Goal: Task Accomplishment & Management: Use online tool/utility

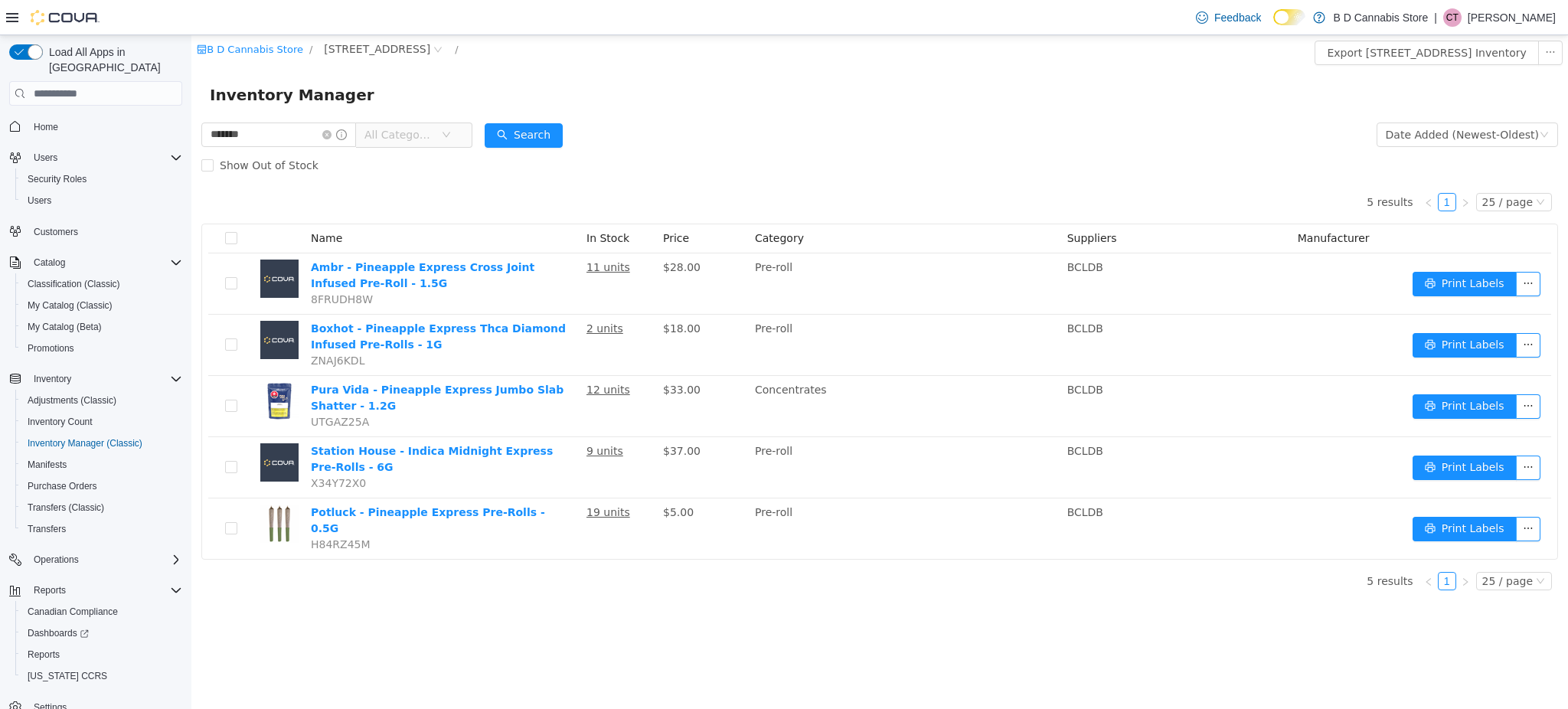
type input "*"
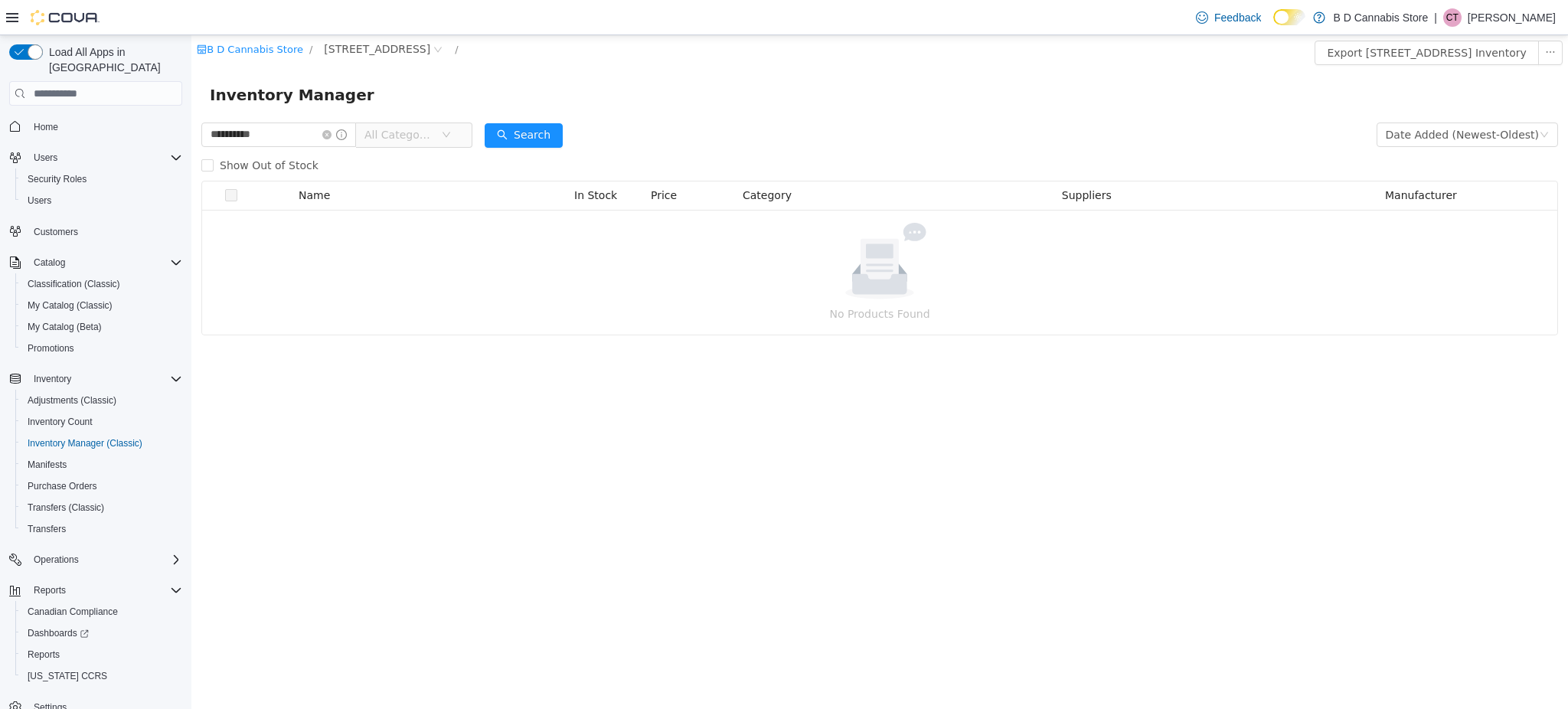
click at [191, 128] on html "**********" at bounding box center [880, 372] width 1377 height 674
type input "****"
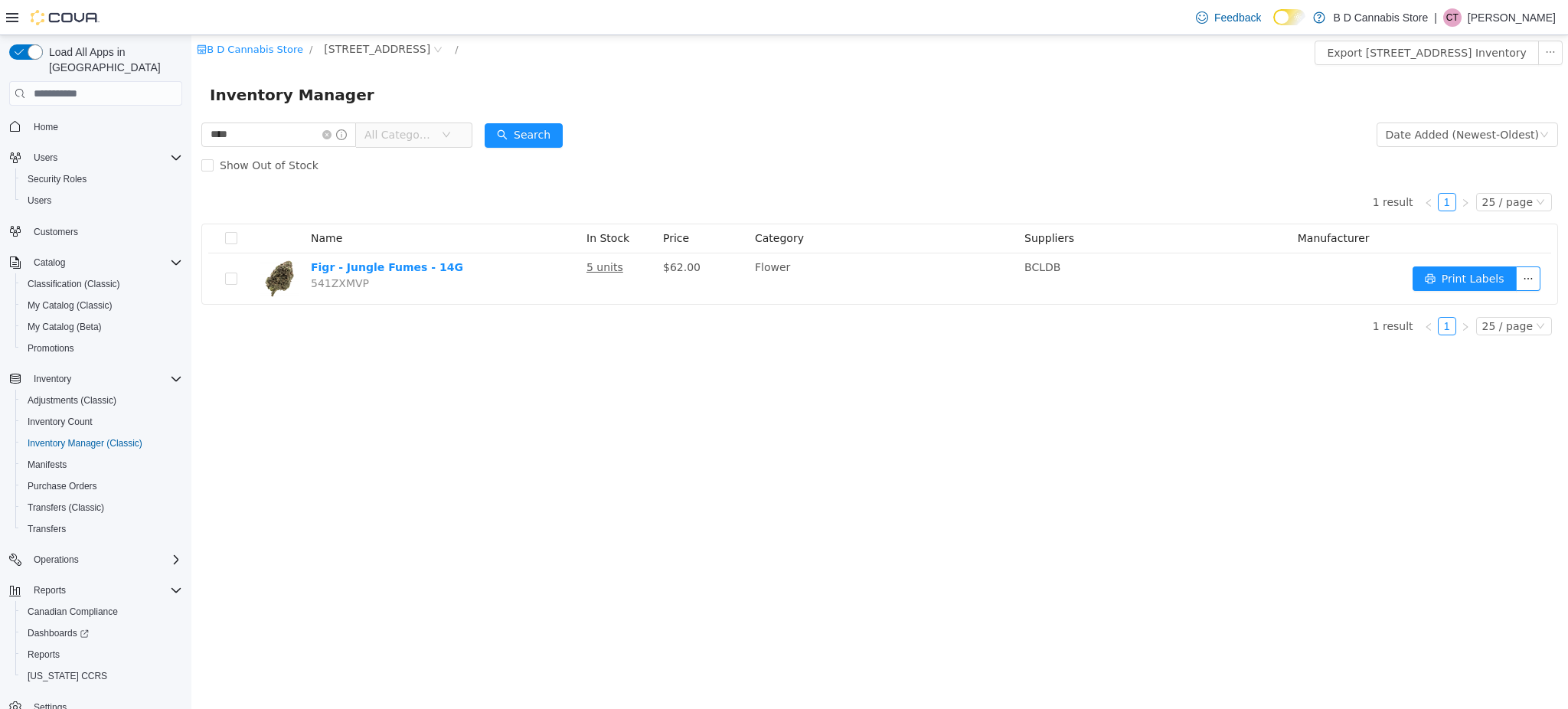
click at [585, 403] on div "B D Cannabis Store / [STREET_ADDRESS] / Export [STREET_ADDRESS] Inventory Inven…" at bounding box center [880, 372] width 1377 height 674
click at [103, 299] on span "My Catalog (Classic)" at bounding box center [70, 306] width 85 height 13
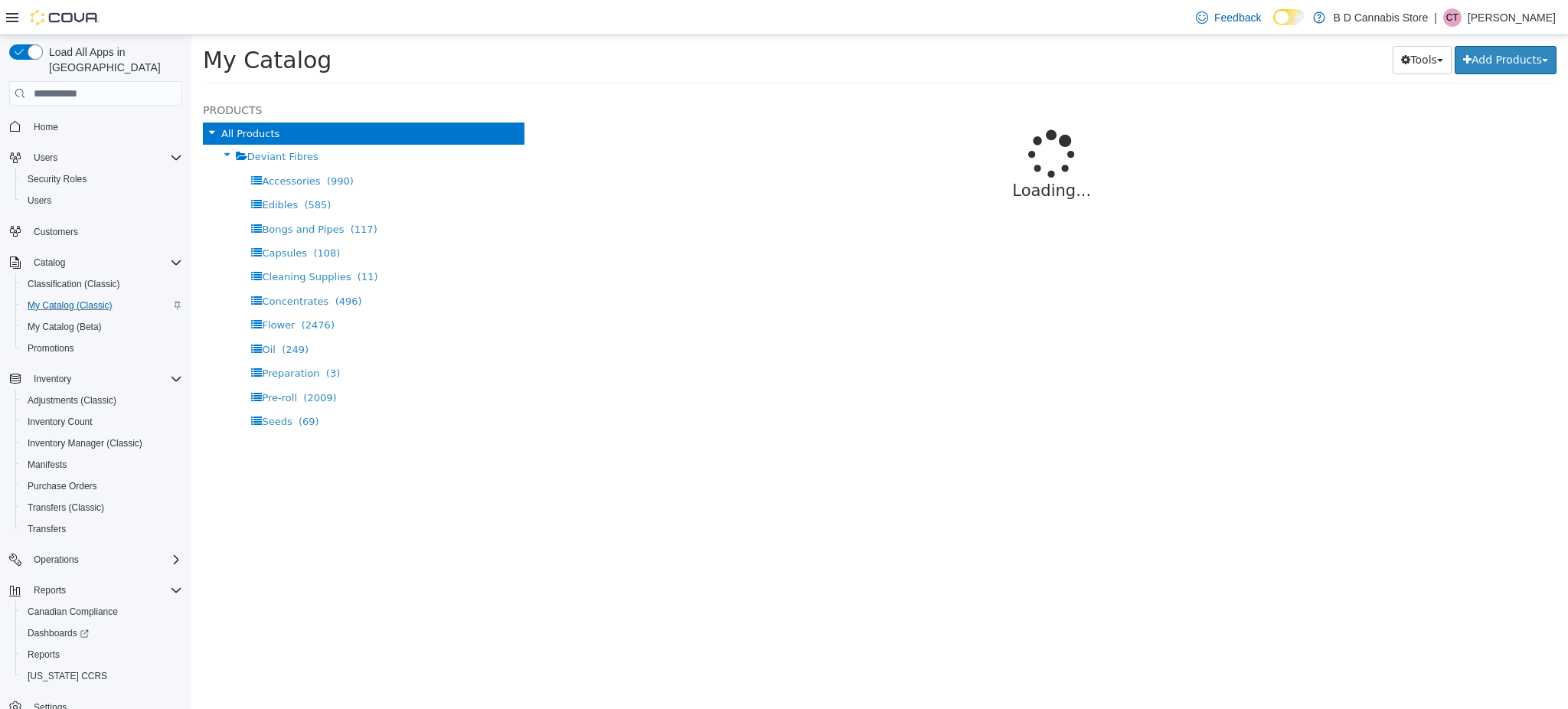
select select "**********"
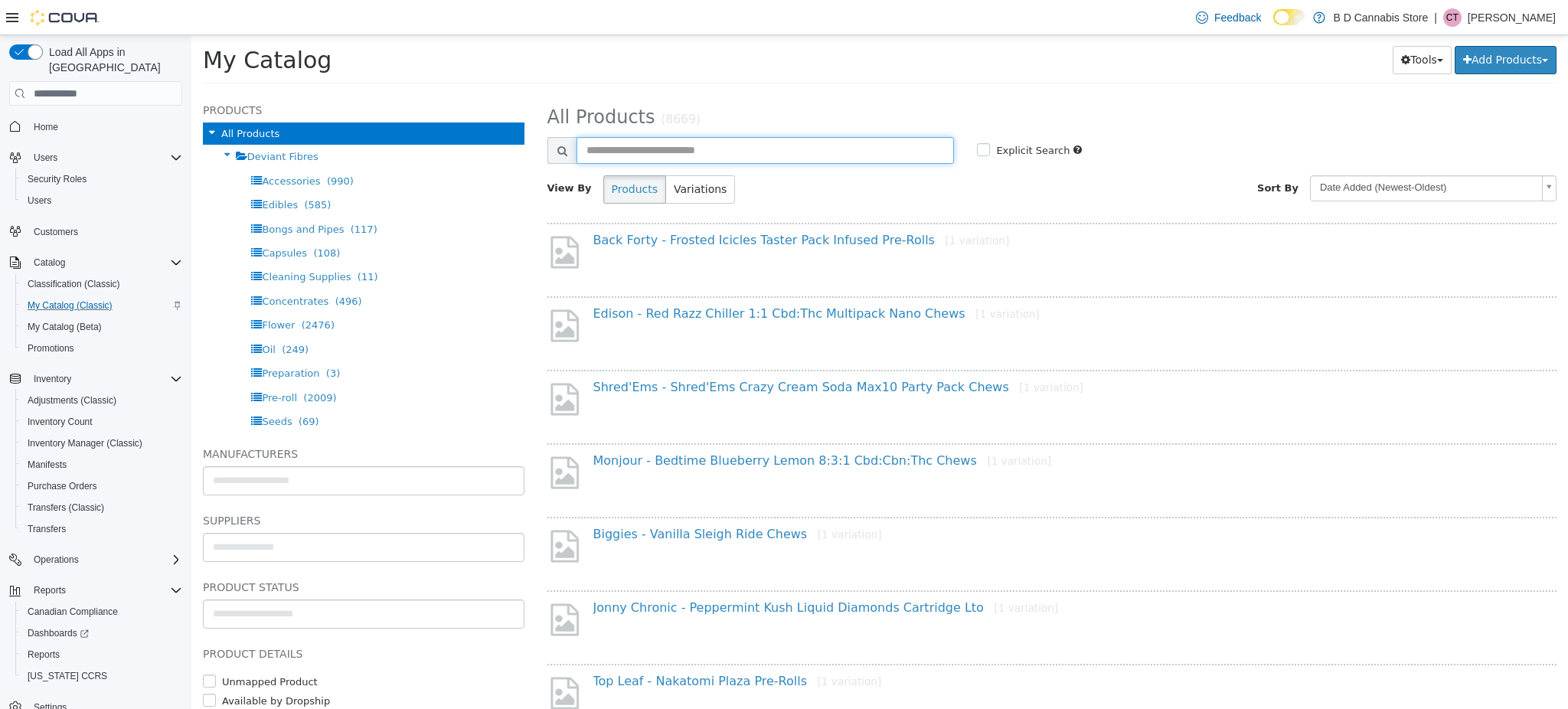
click at [718, 154] on input "text" at bounding box center [765, 151] width 378 height 27
type input "**********"
select select "**********"
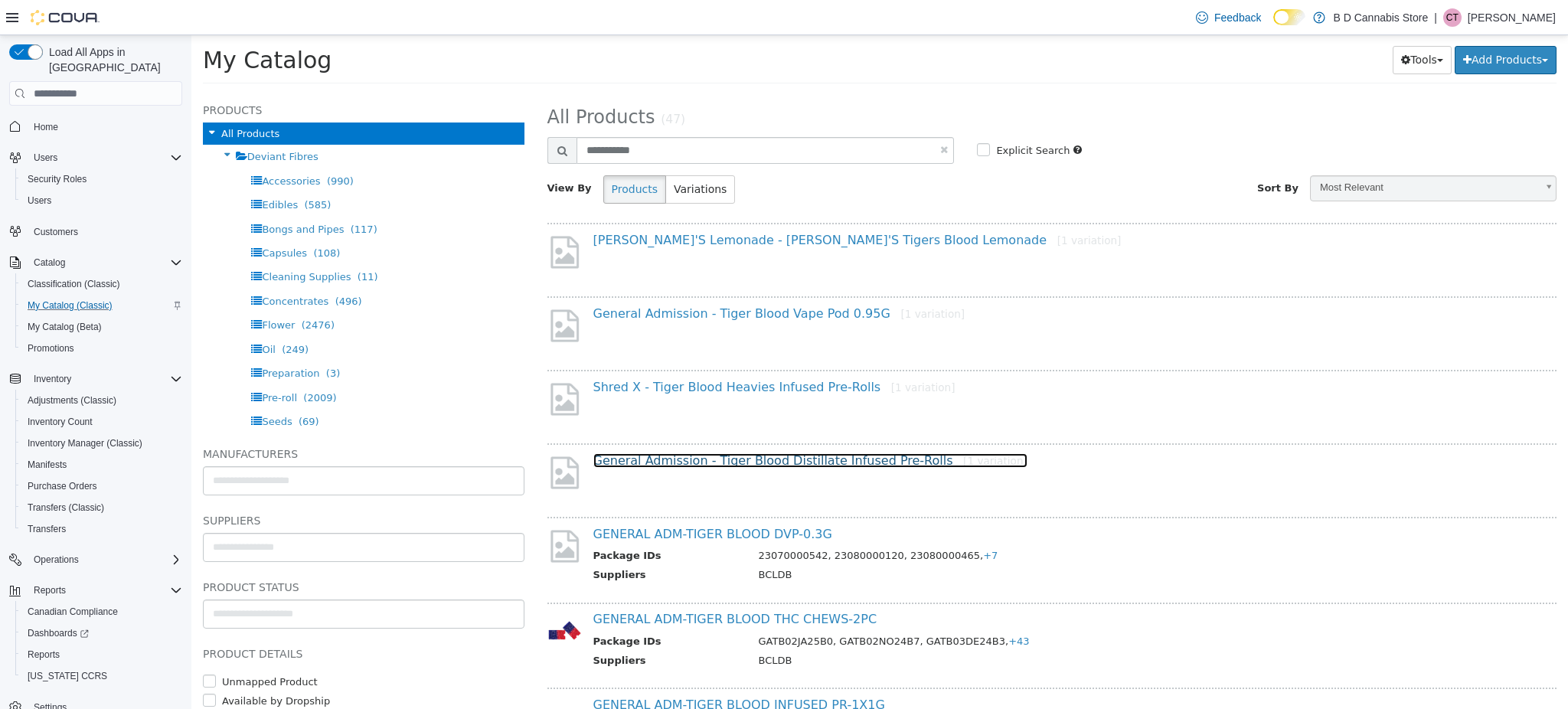
click at [764, 461] on link "General Admission - Tiger Blood Distillate Infused Pre-Rolls [1 variation]" at bounding box center [810, 461] width 434 height 15
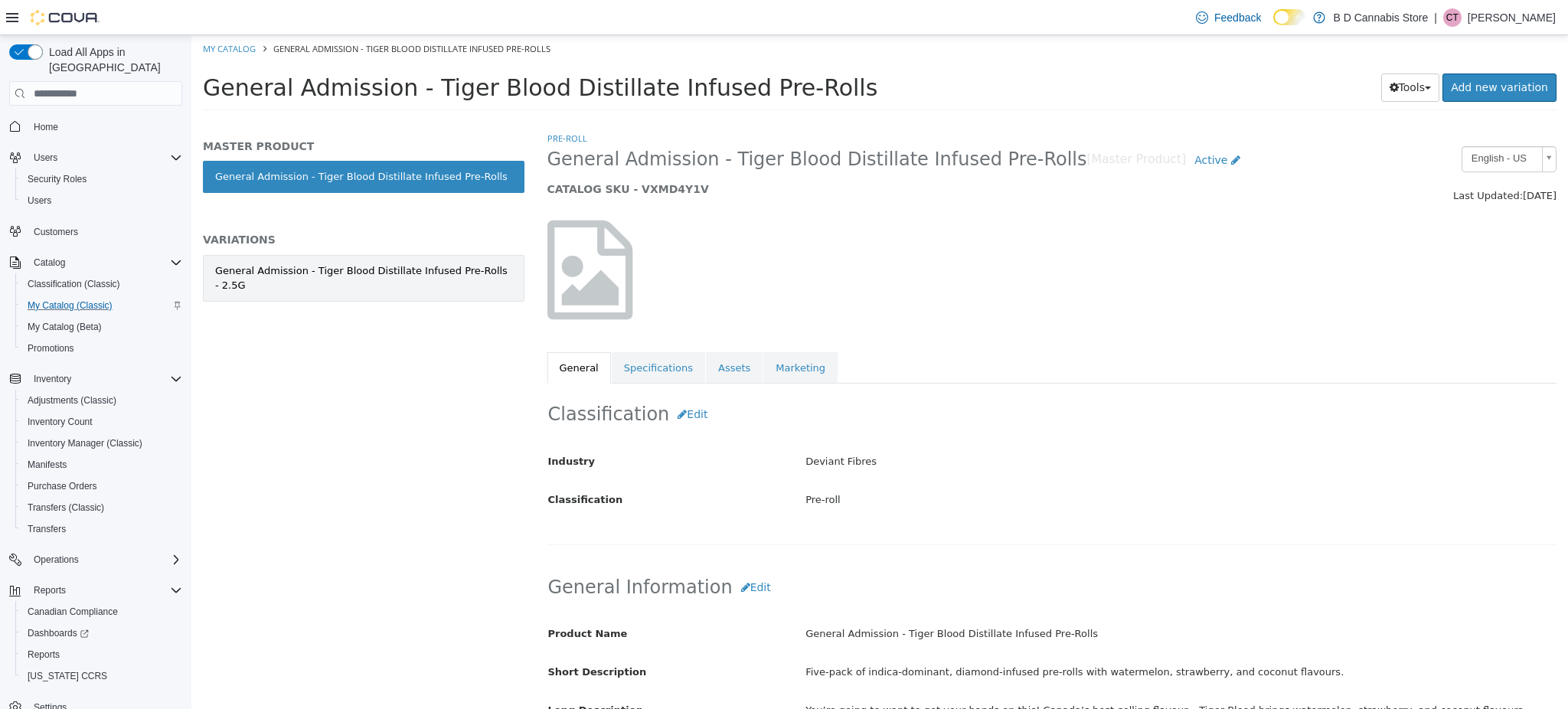
click at [399, 283] on link "General Admission - Tiger Blood Distillate Infused Pre-Rolls - 2.5G" at bounding box center [364, 278] width 322 height 47
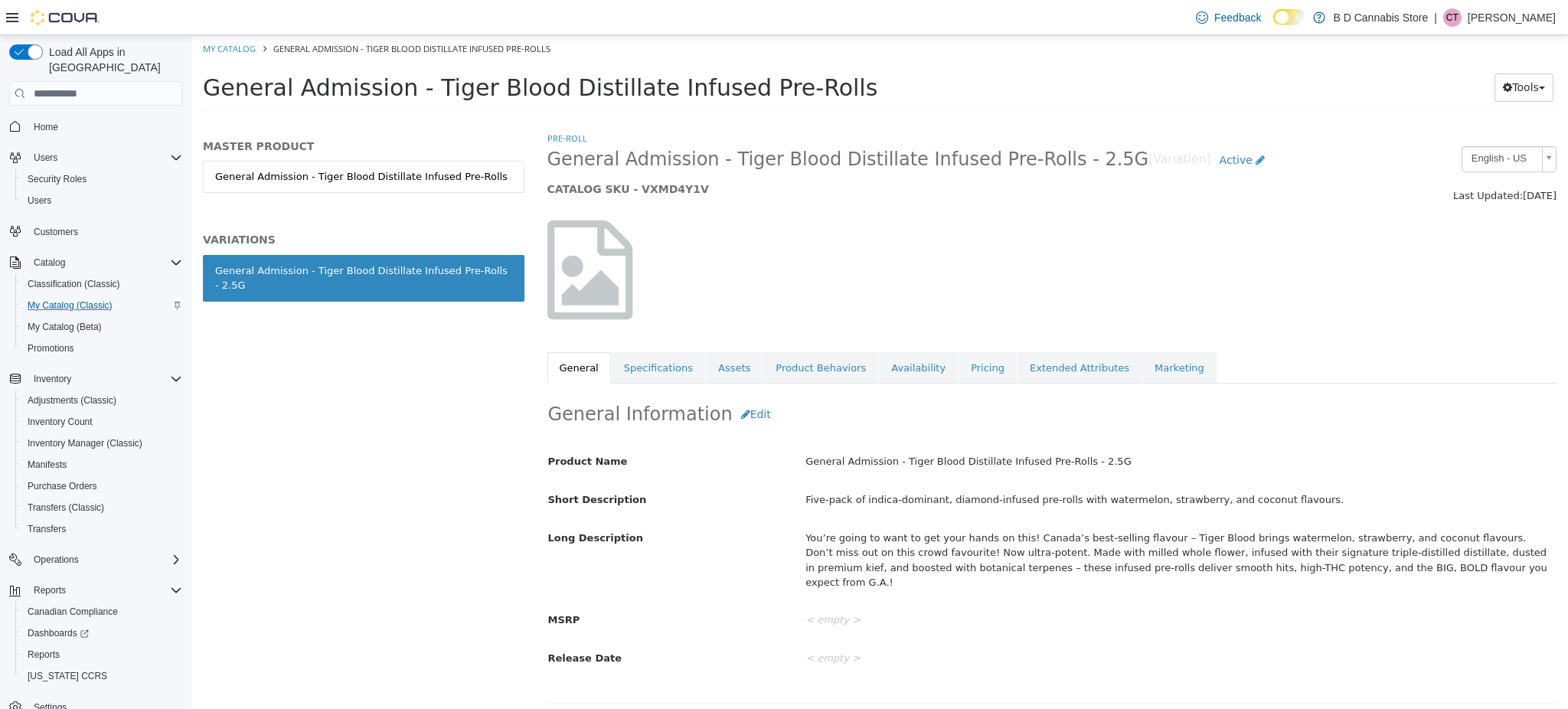
click at [959, 359] on link "Pricing" at bounding box center [988, 367] width 58 height 32
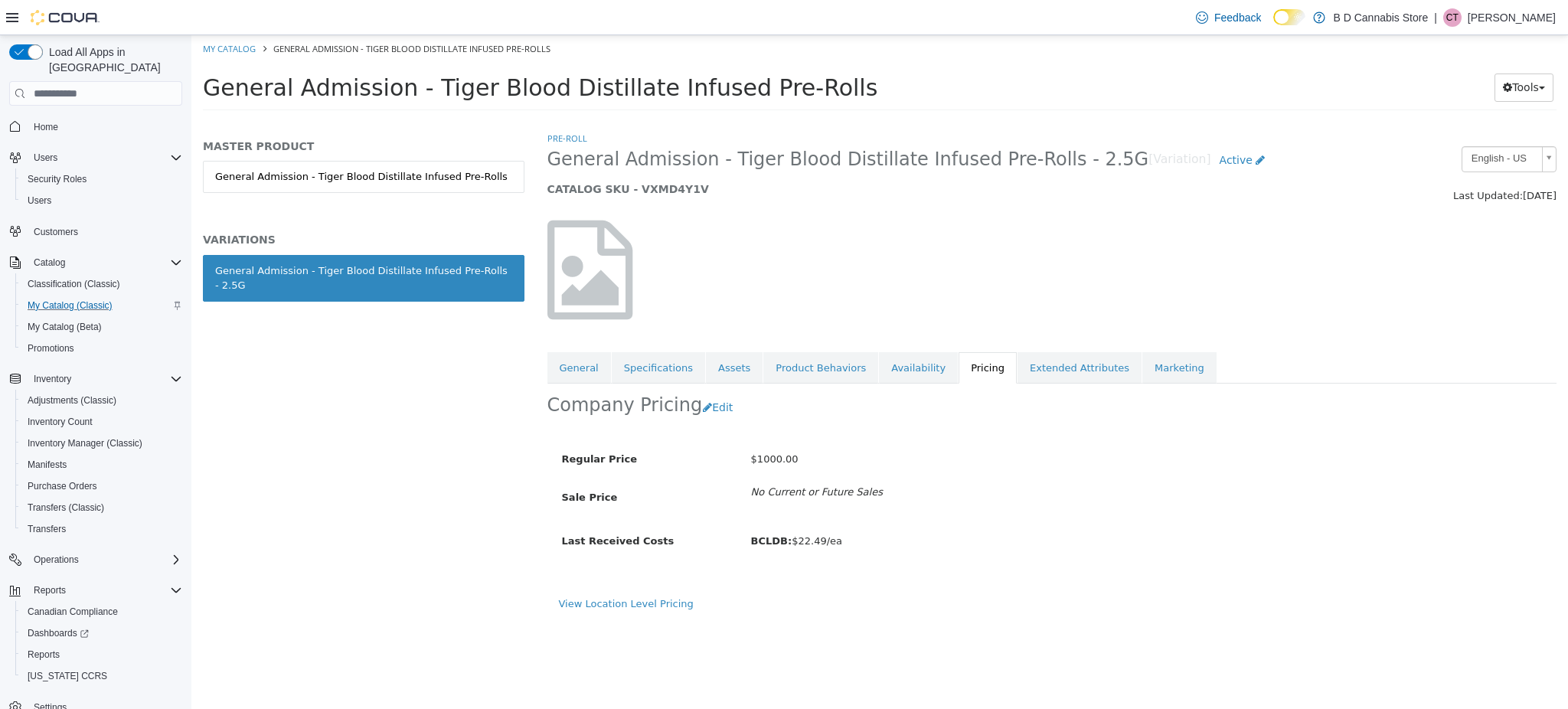
click at [609, 613] on div "View Location Level Pricing" at bounding box center [1053, 610] width 1010 height 27
click at [603, 601] on link "View Location Level Pricing" at bounding box center [626, 604] width 135 height 12
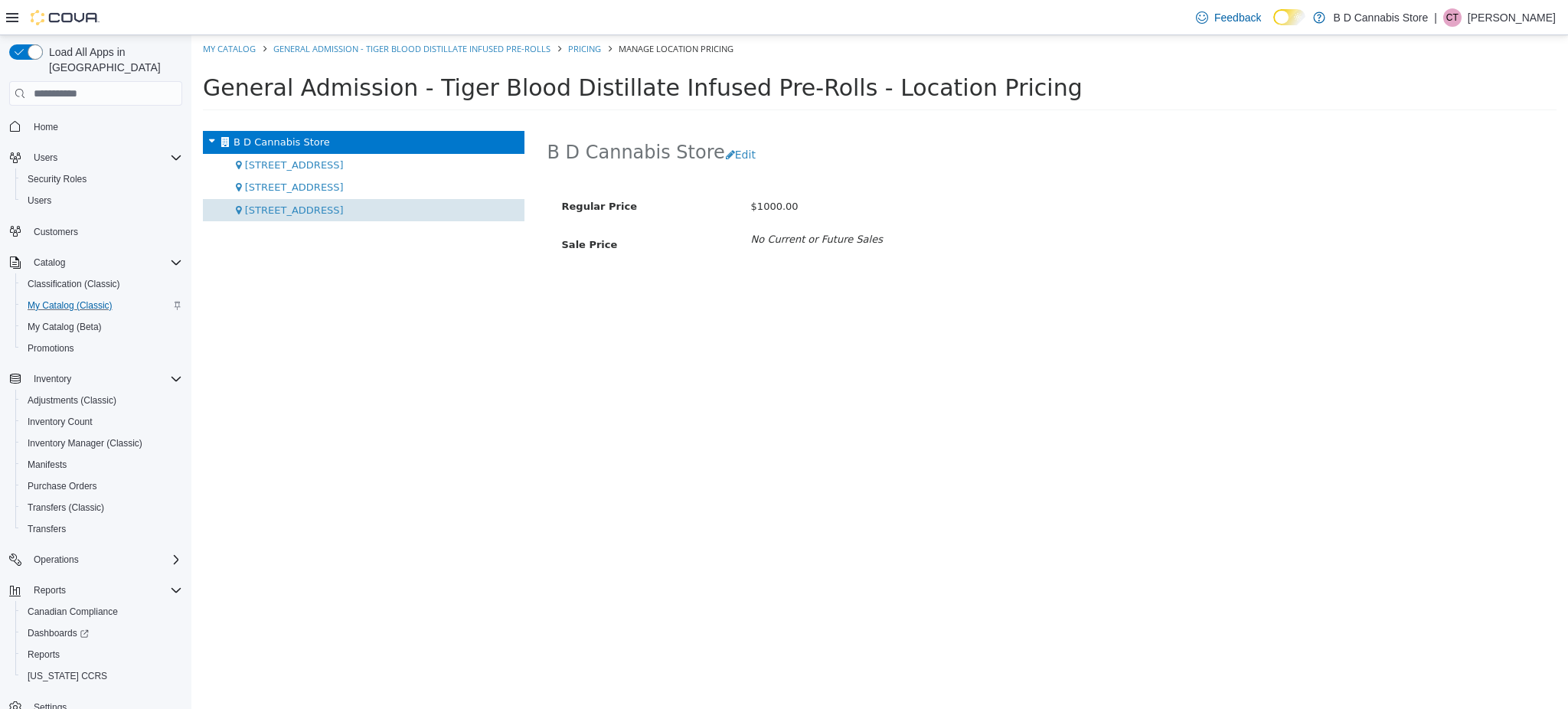
click at [307, 204] on span "[STREET_ADDRESS]" at bounding box center [294, 209] width 99 height 12
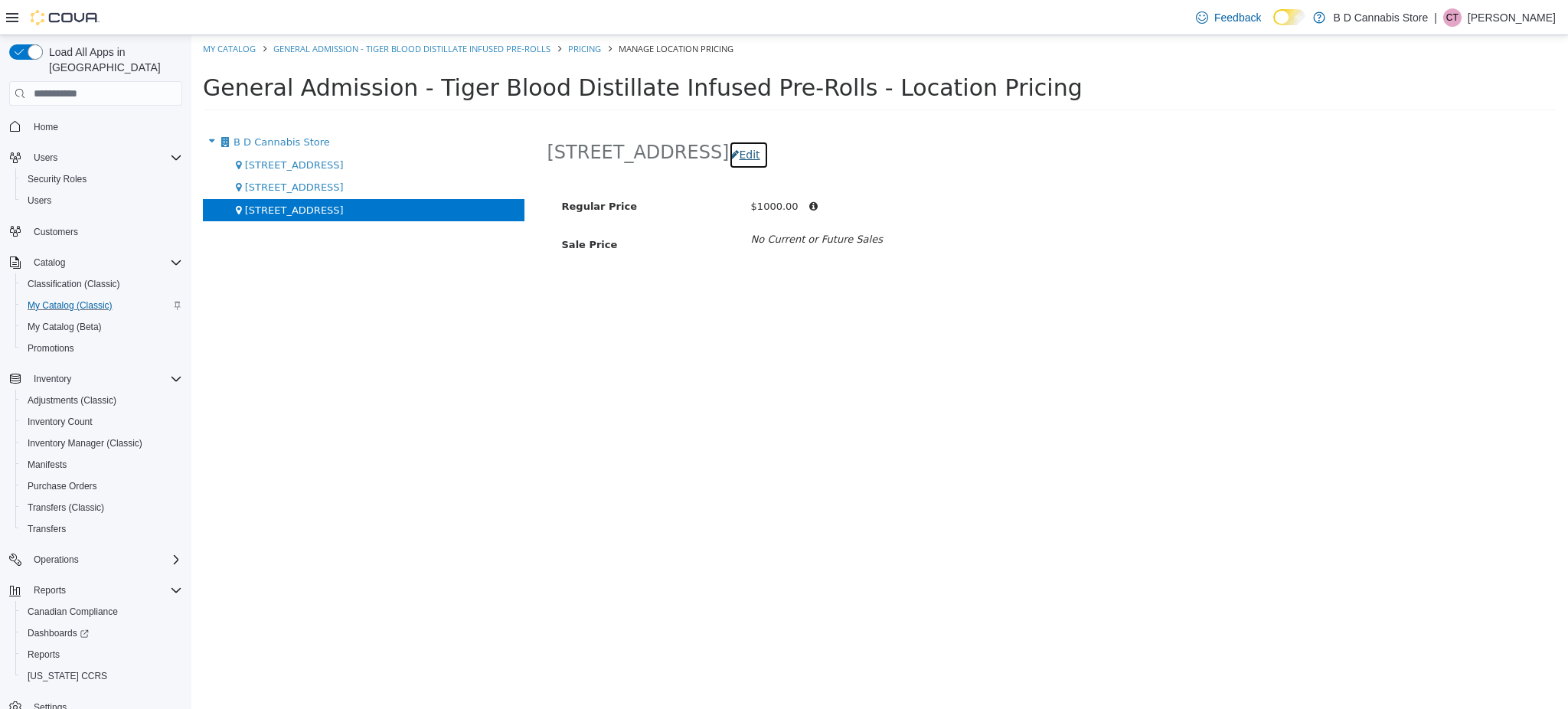
click at [729, 155] on button "Edit" at bounding box center [748, 154] width 39 height 28
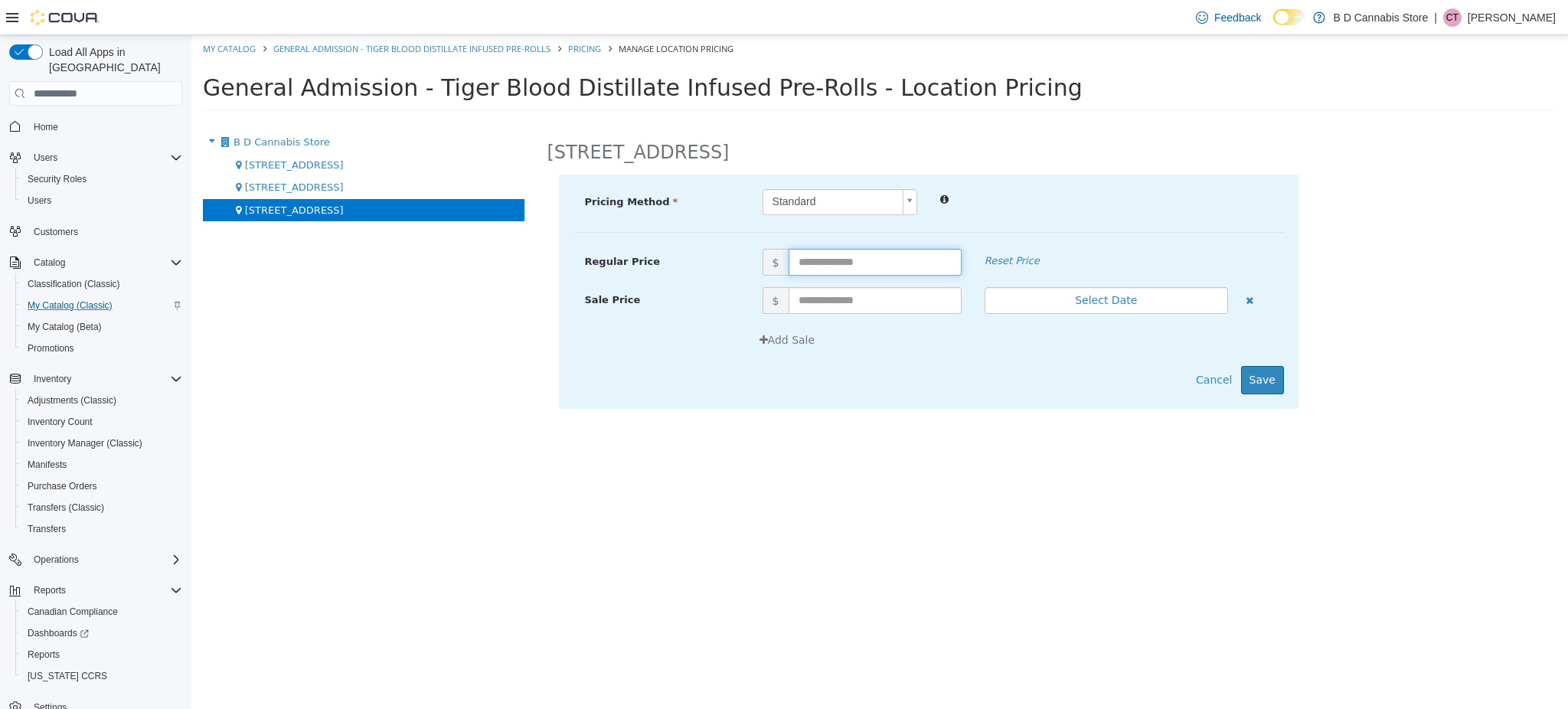
click at [887, 263] on input "text" at bounding box center [875, 262] width 173 height 27
type input "**"
click at [1268, 387] on button "Save" at bounding box center [1262, 380] width 43 height 28
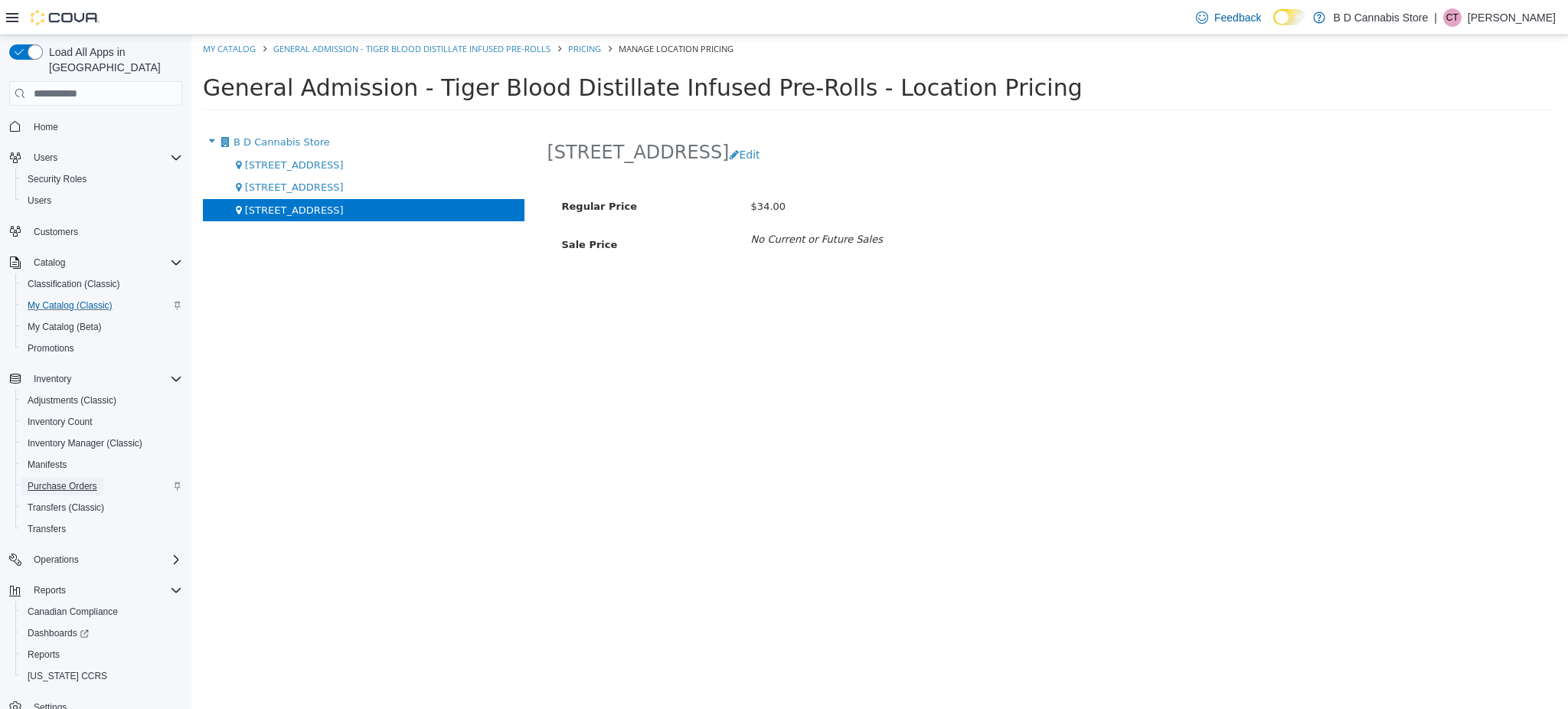
click at [75, 480] on span "Purchase Orders" at bounding box center [62, 486] width 70 height 13
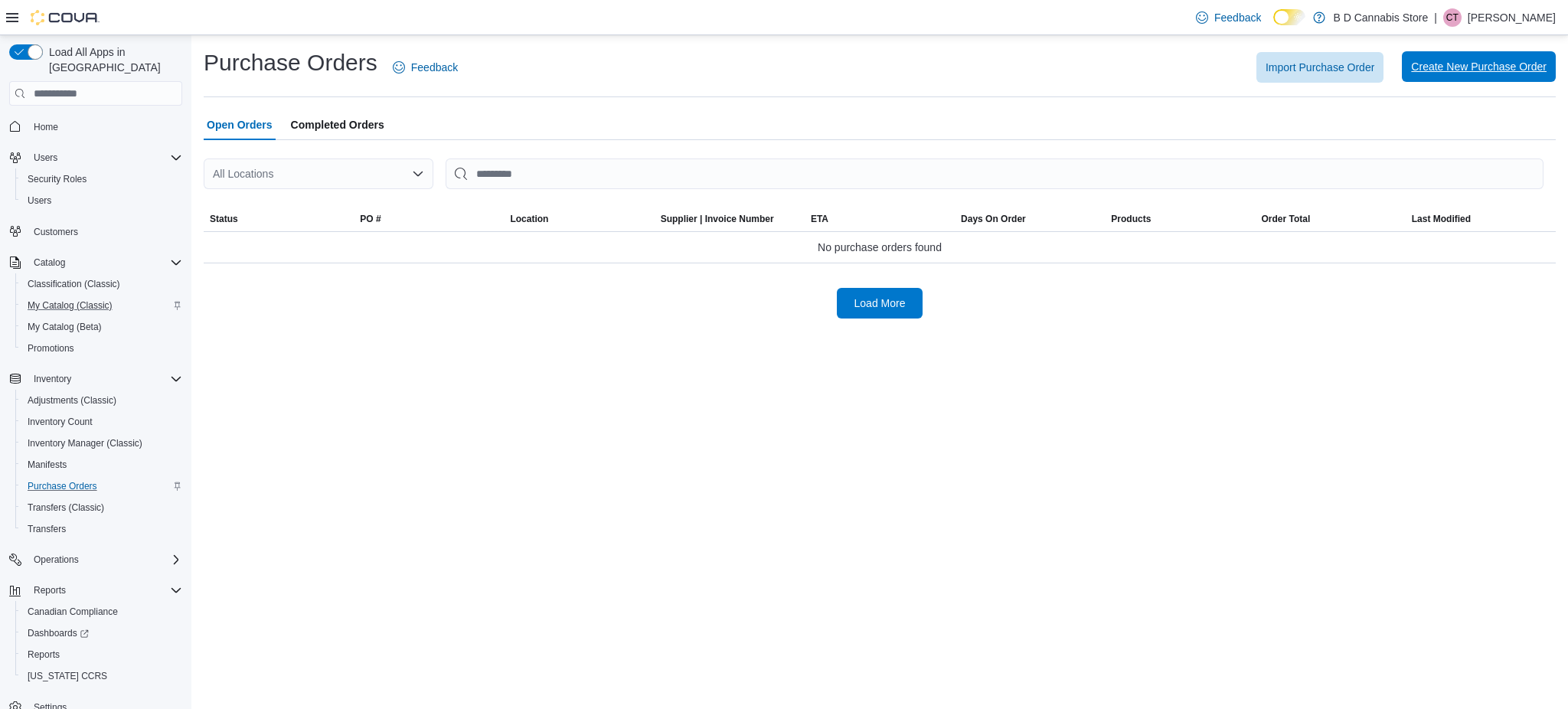
click at [1428, 69] on span "Create New Purchase Order" at bounding box center [1478, 66] width 135 height 15
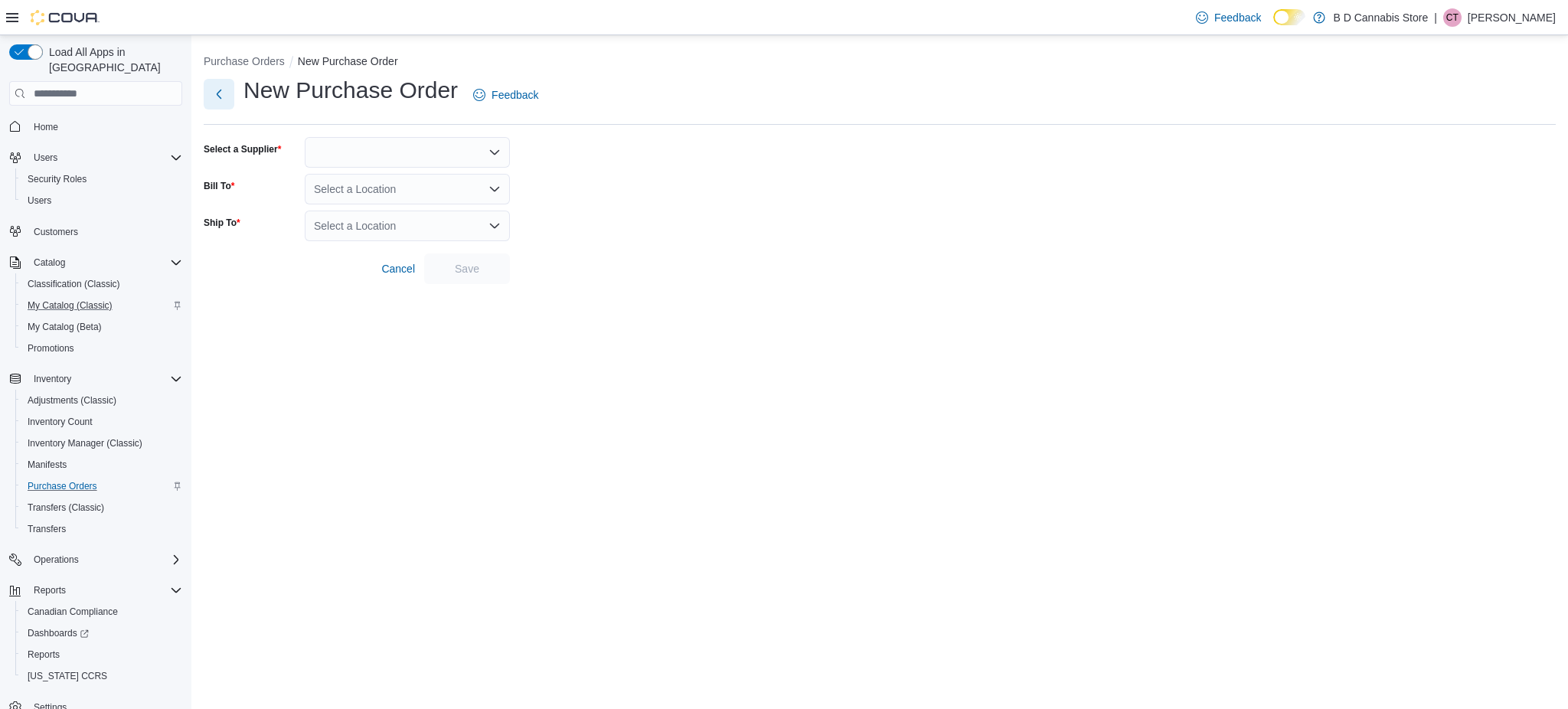
click at [218, 93] on button "Next" at bounding box center [219, 94] width 31 height 31
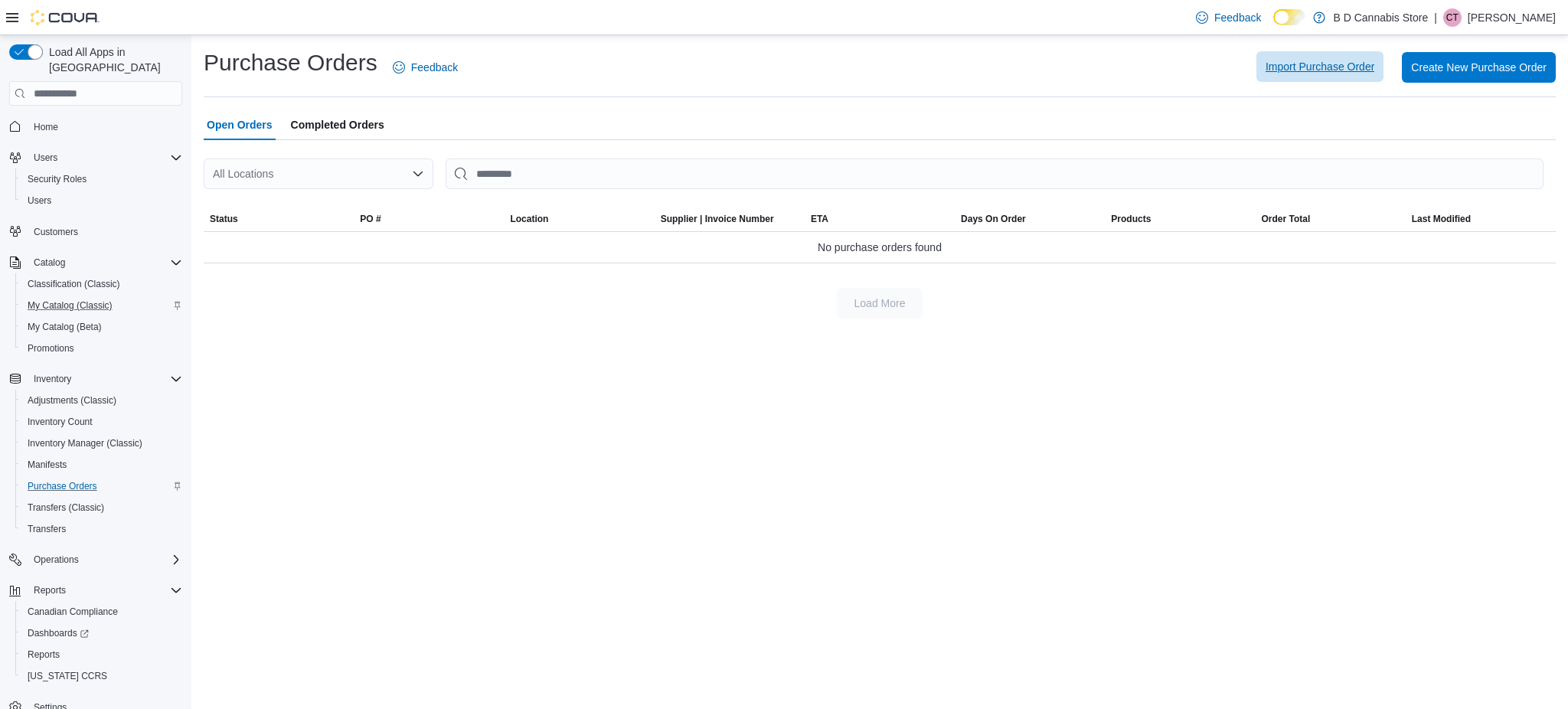
click at [1365, 74] on span "Import Purchase Order" at bounding box center [1320, 66] width 109 height 15
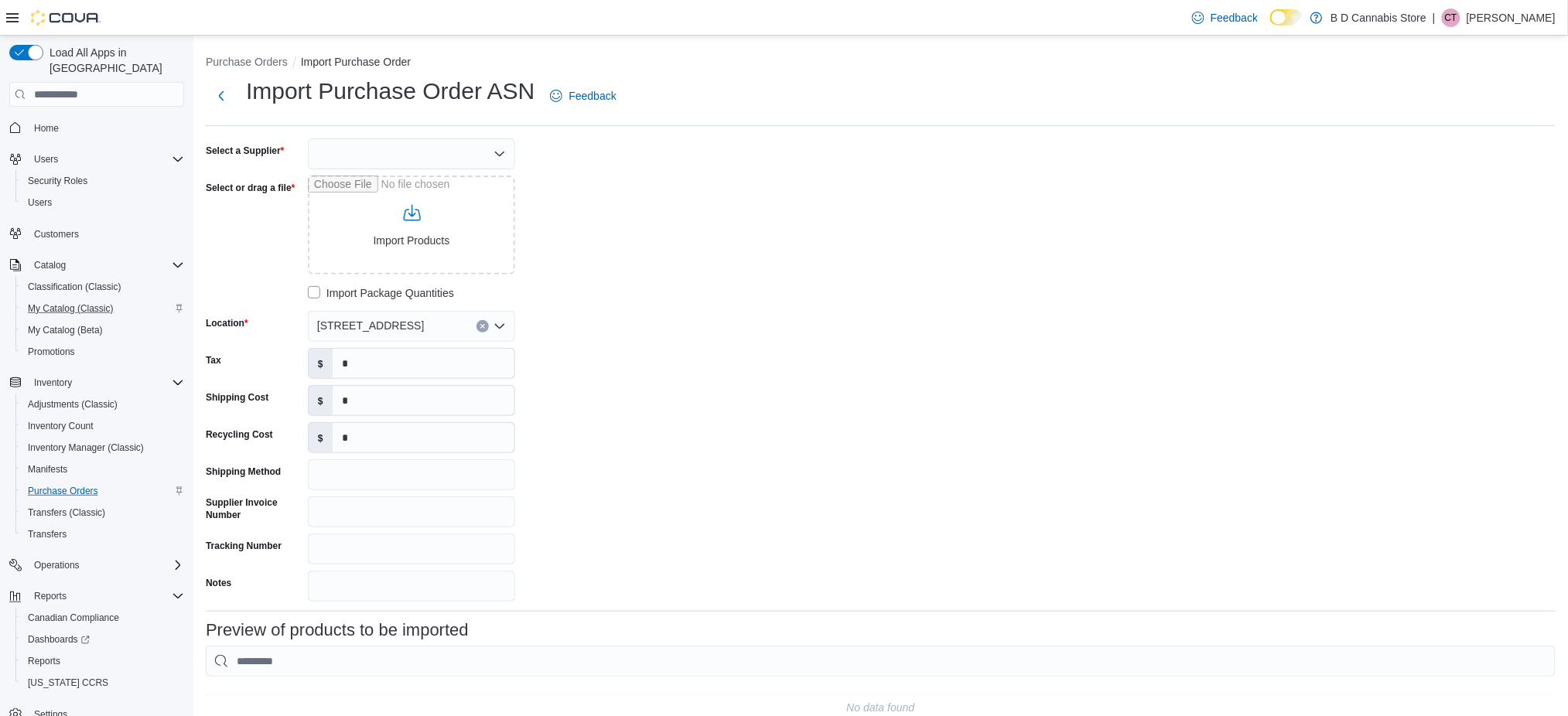
click at [455, 143] on div at bounding box center [411, 154] width 207 height 31
click at [404, 185] on span "BCLDB" at bounding box center [421, 179] width 170 height 16
click at [414, 196] on input "Select or drag a file" at bounding box center [411, 225] width 207 height 99
type input "**********"
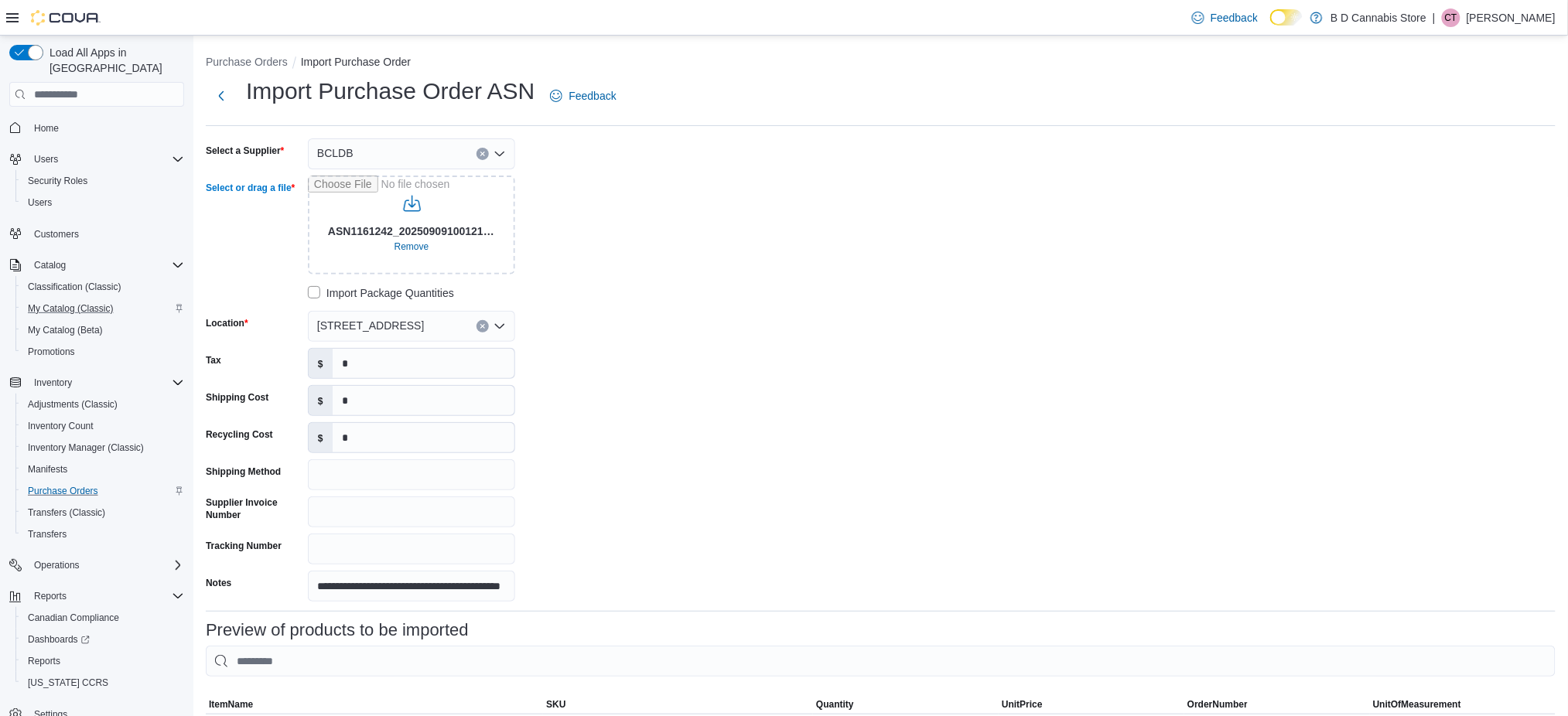
click at [903, 317] on div "**********" at bounding box center [881, 370] width 1350 height 463
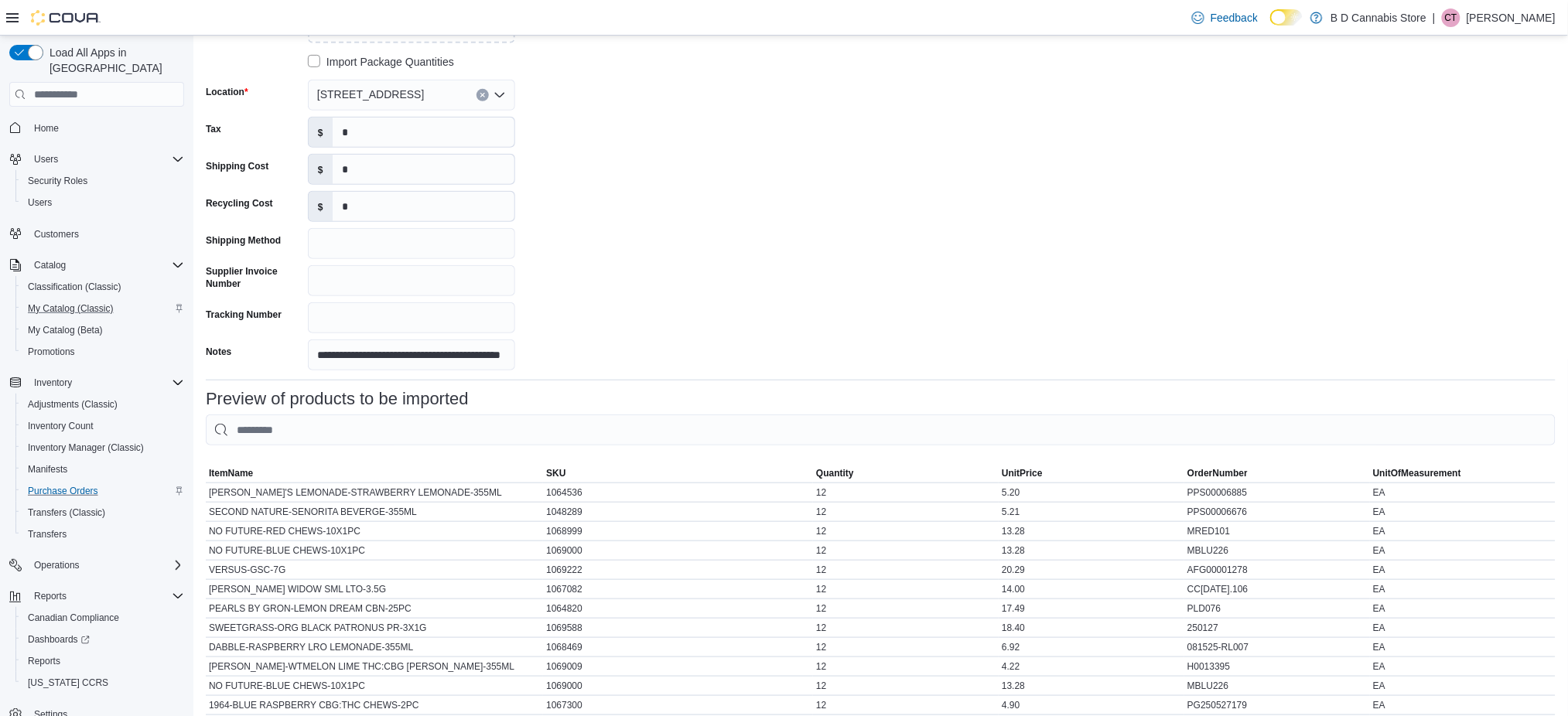
scroll to position [231, 0]
click at [245, 468] on span "ItemName" at bounding box center [231, 474] width 44 height 13
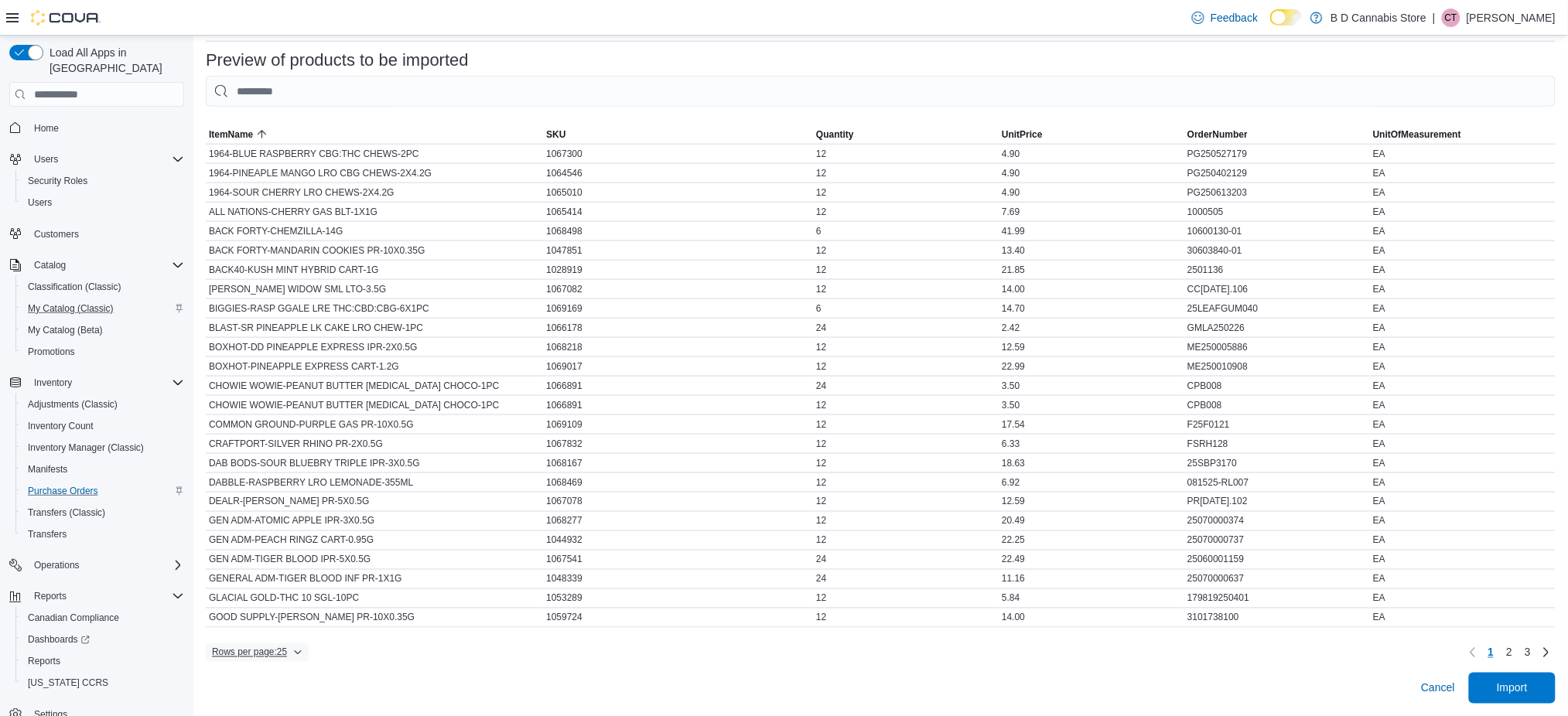
click at [258, 658] on span "Rows per page : 25" at bounding box center [249, 653] width 75 height 13
click at [278, 630] on button "100 rows" at bounding box center [268, 639] width 87 height 31
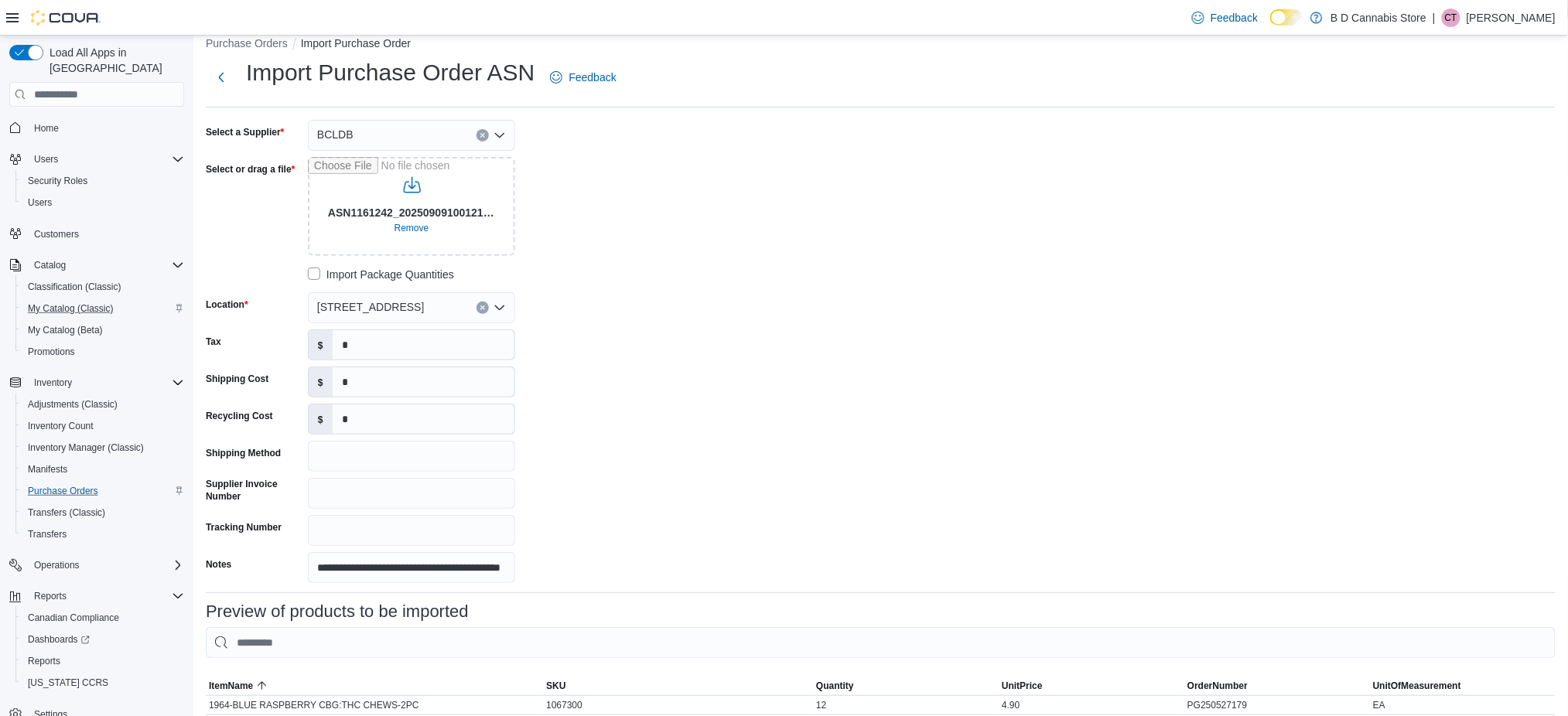
scroll to position [0, 0]
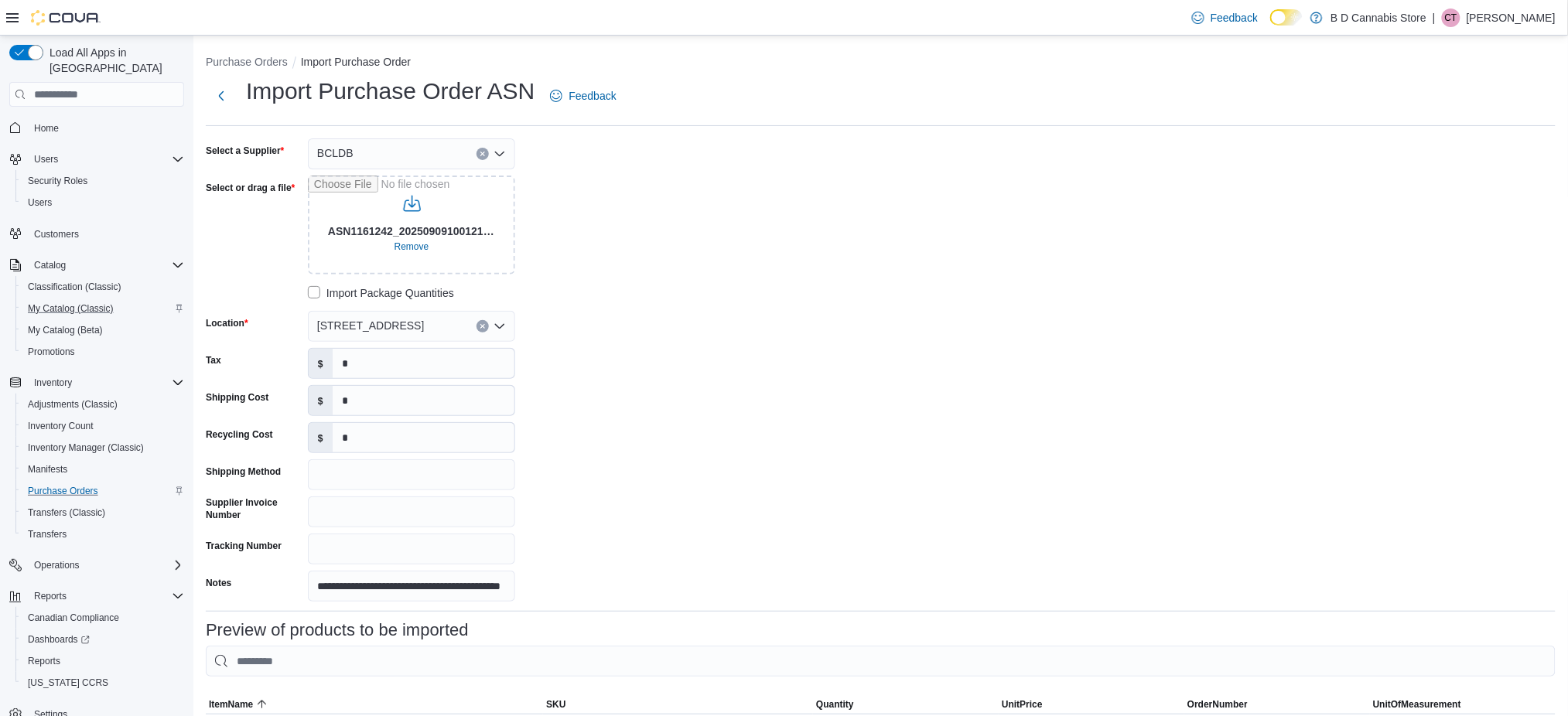
click at [1086, 443] on div "**********" at bounding box center [881, 370] width 1350 height 463
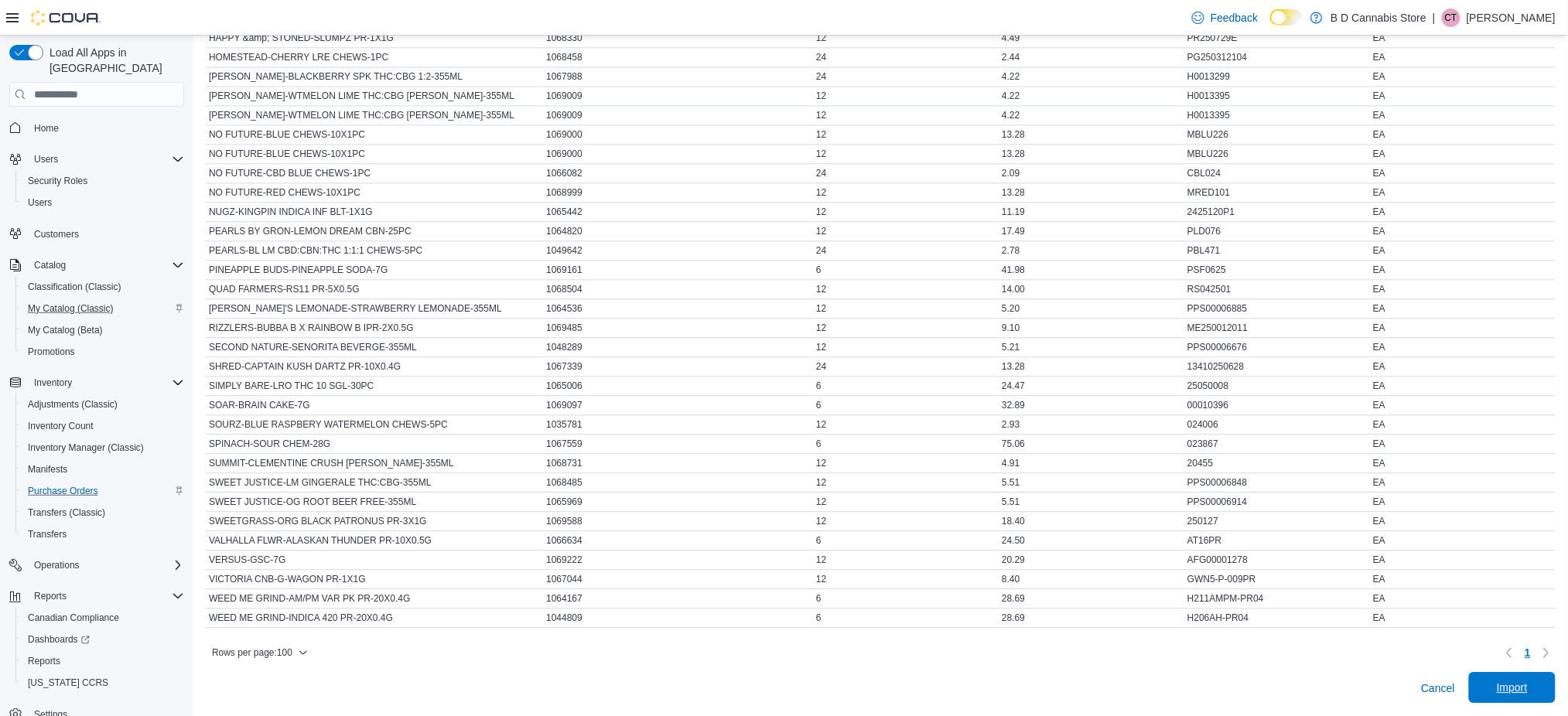
click at [1505, 691] on span "Import" at bounding box center [1512, 688] width 68 height 31
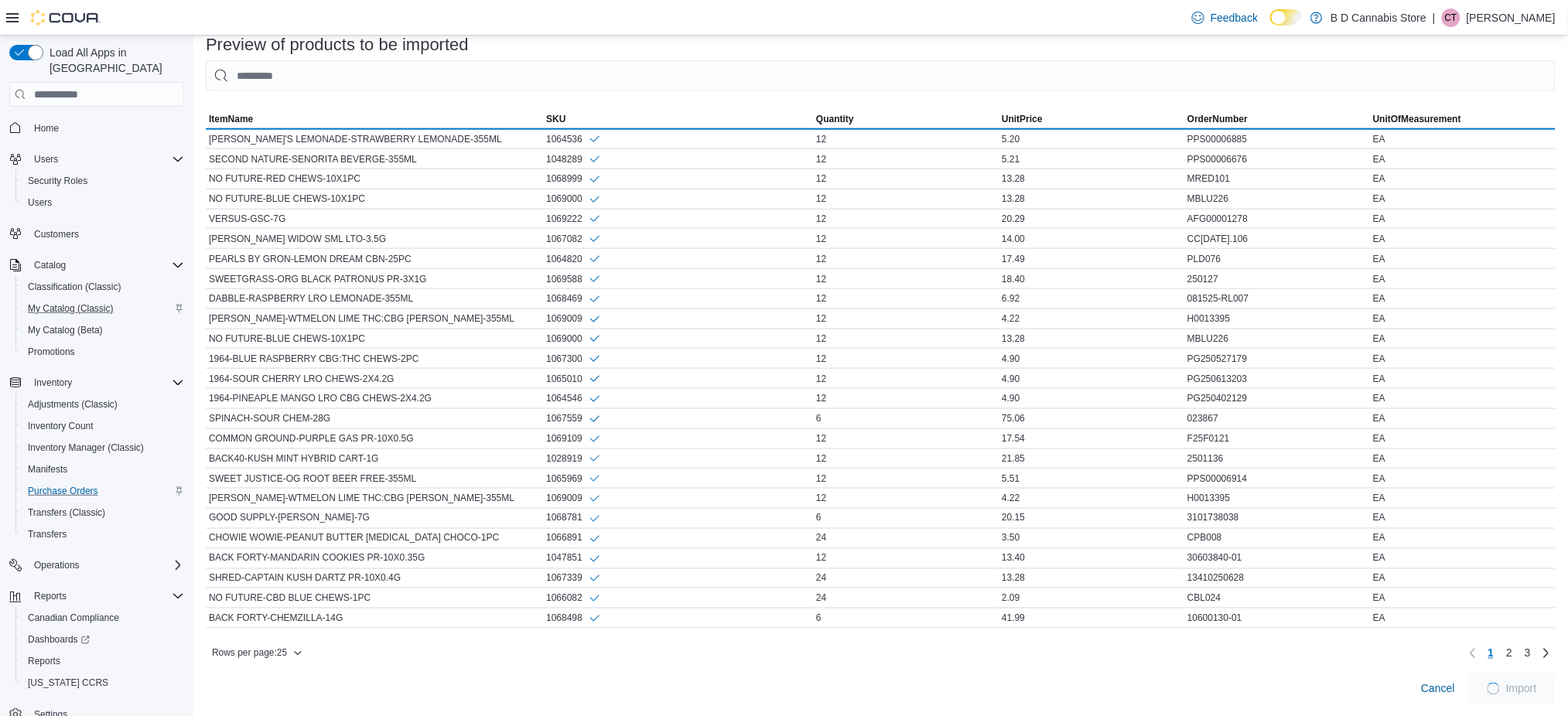
scroll to position [597, 0]
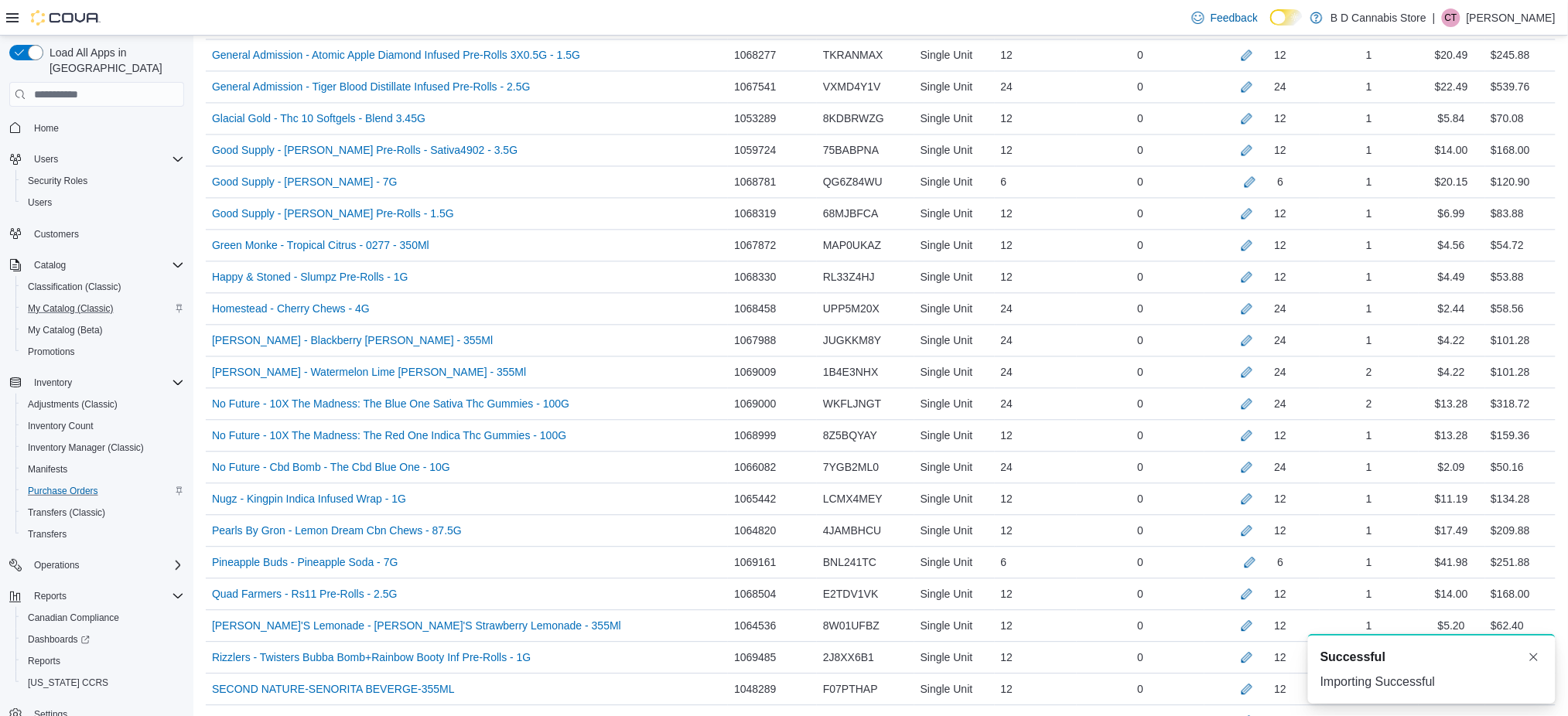
scroll to position [1801, 0]
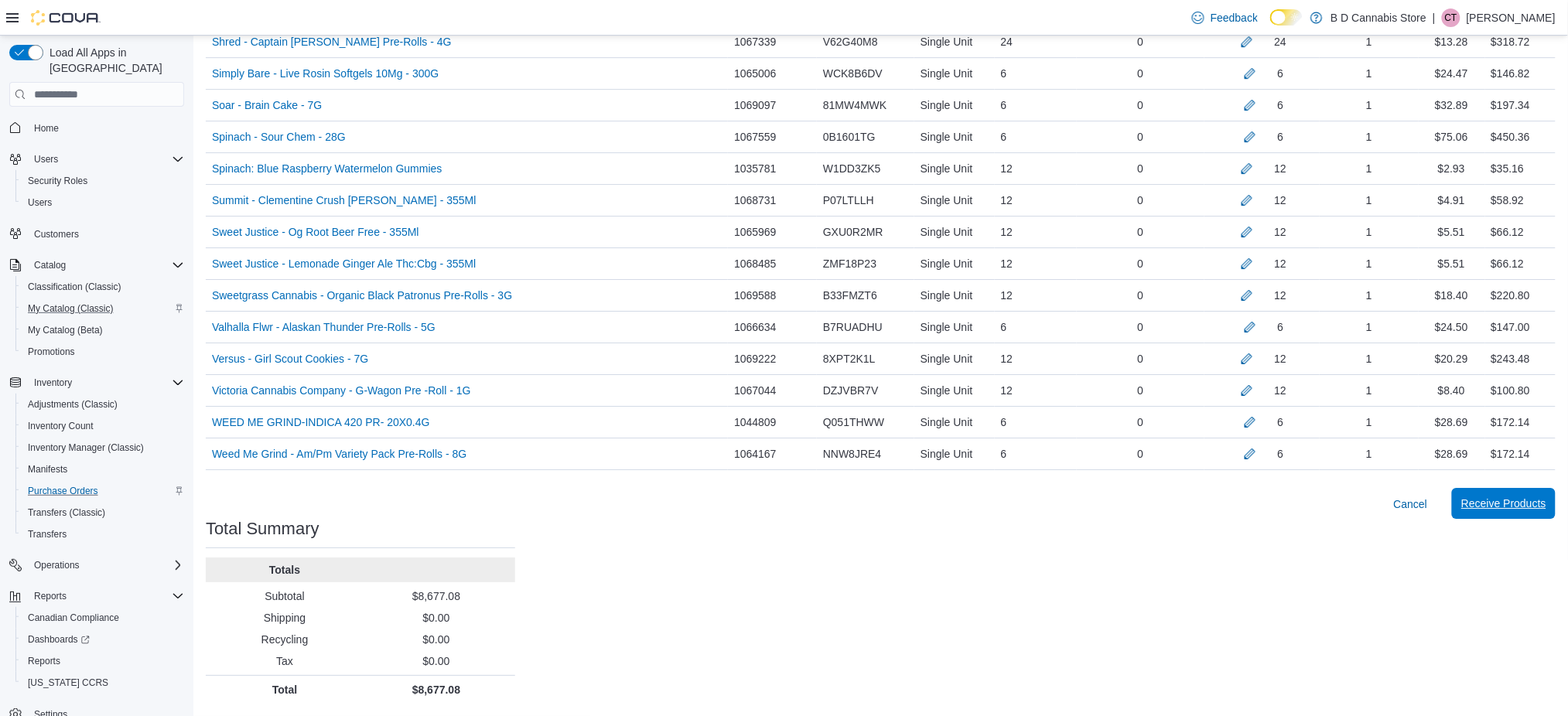
click at [1524, 510] on span "Receive Products" at bounding box center [1503, 503] width 85 height 16
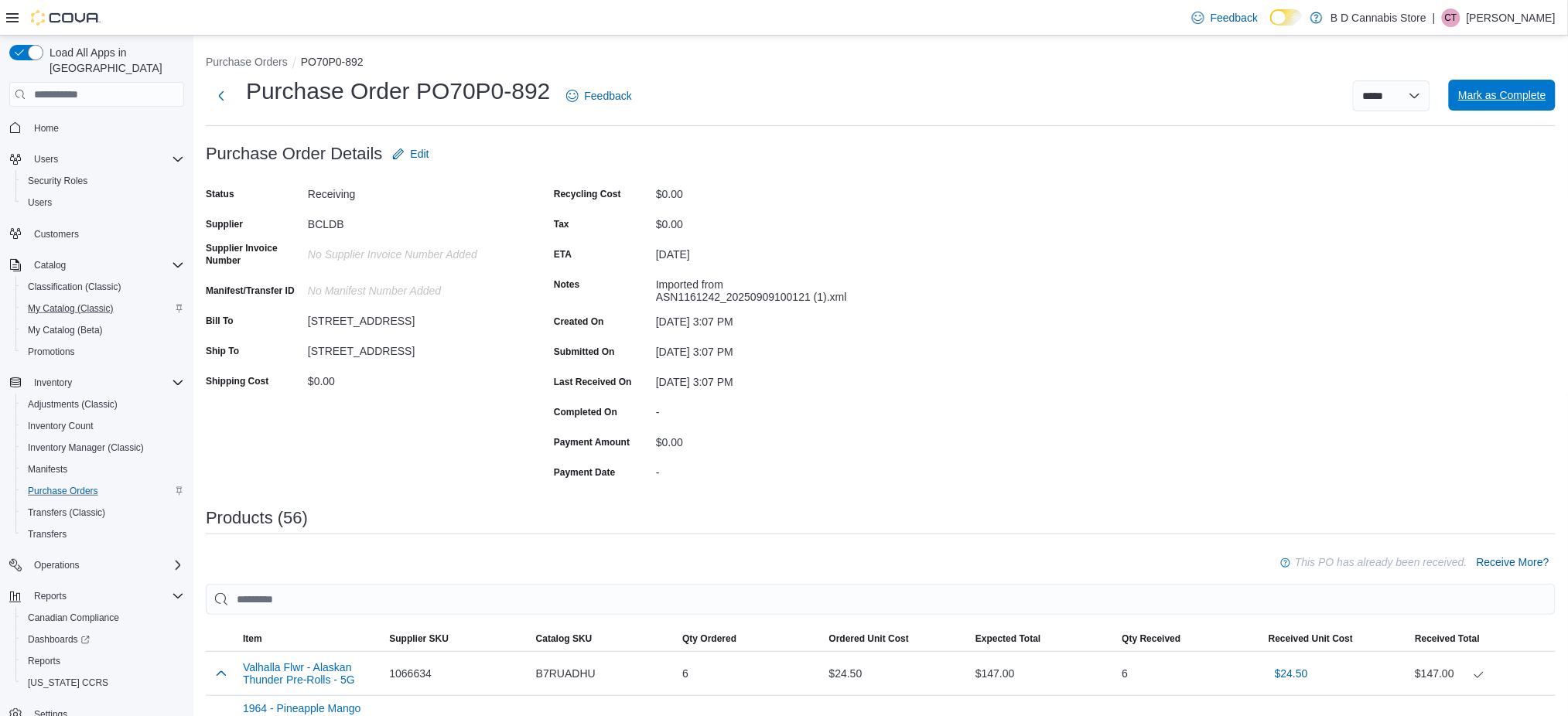
click at [1516, 93] on span "Mark as Complete" at bounding box center [1502, 94] width 88 height 16
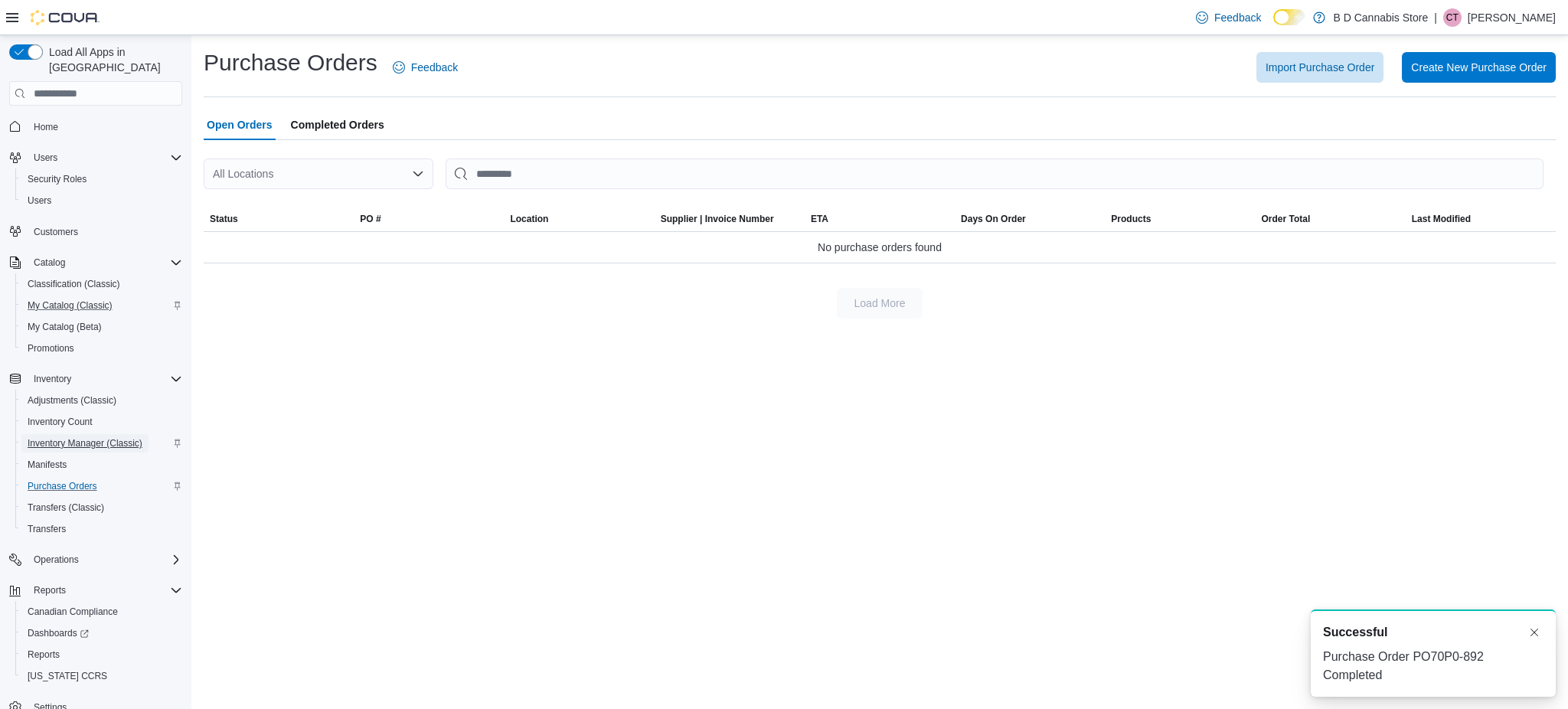
click at [55, 437] on span "Inventory Manager (Classic)" at bounding box center [84, 443] width 115 height 13
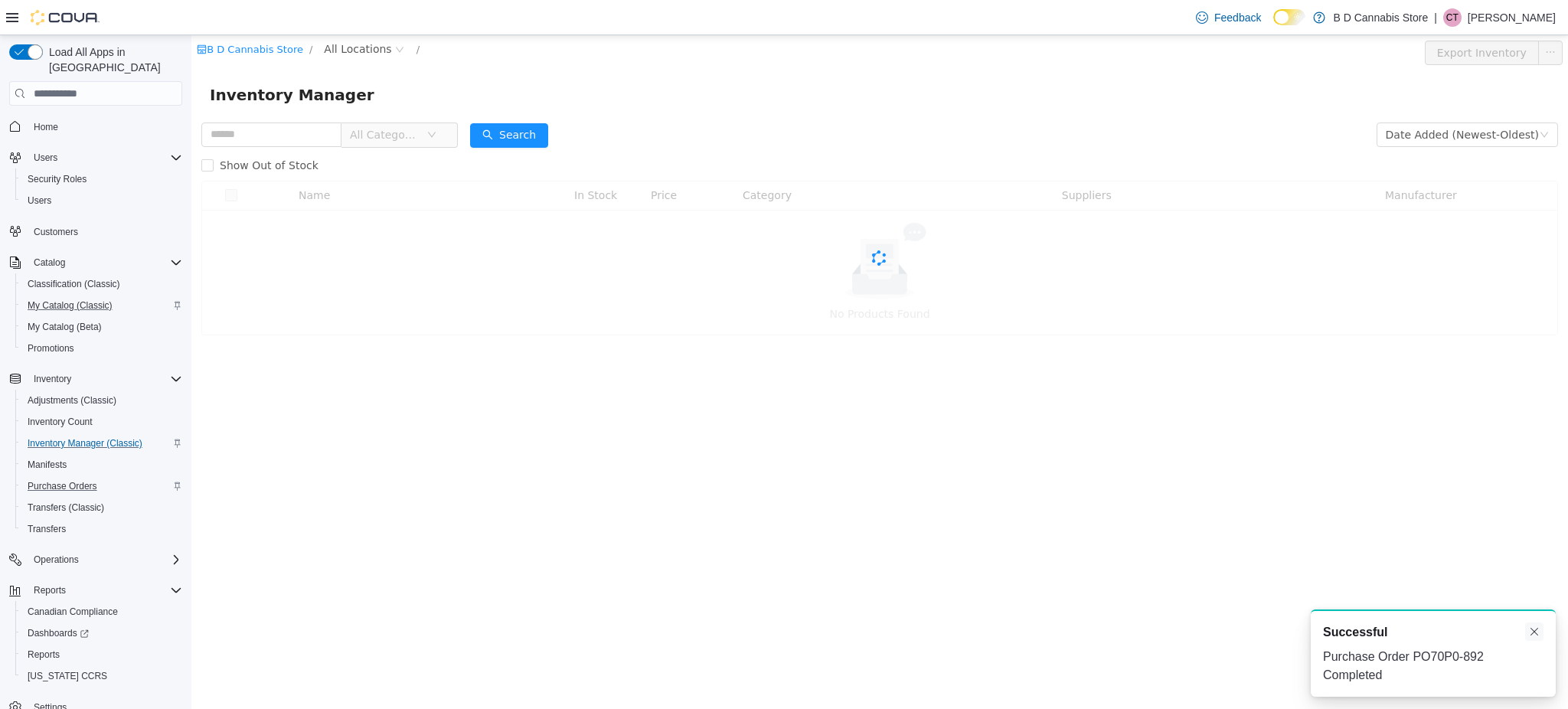
click at [1534, 636] on button "Dismiss toast" at bounding box center [1534, 632] width 18 height 18
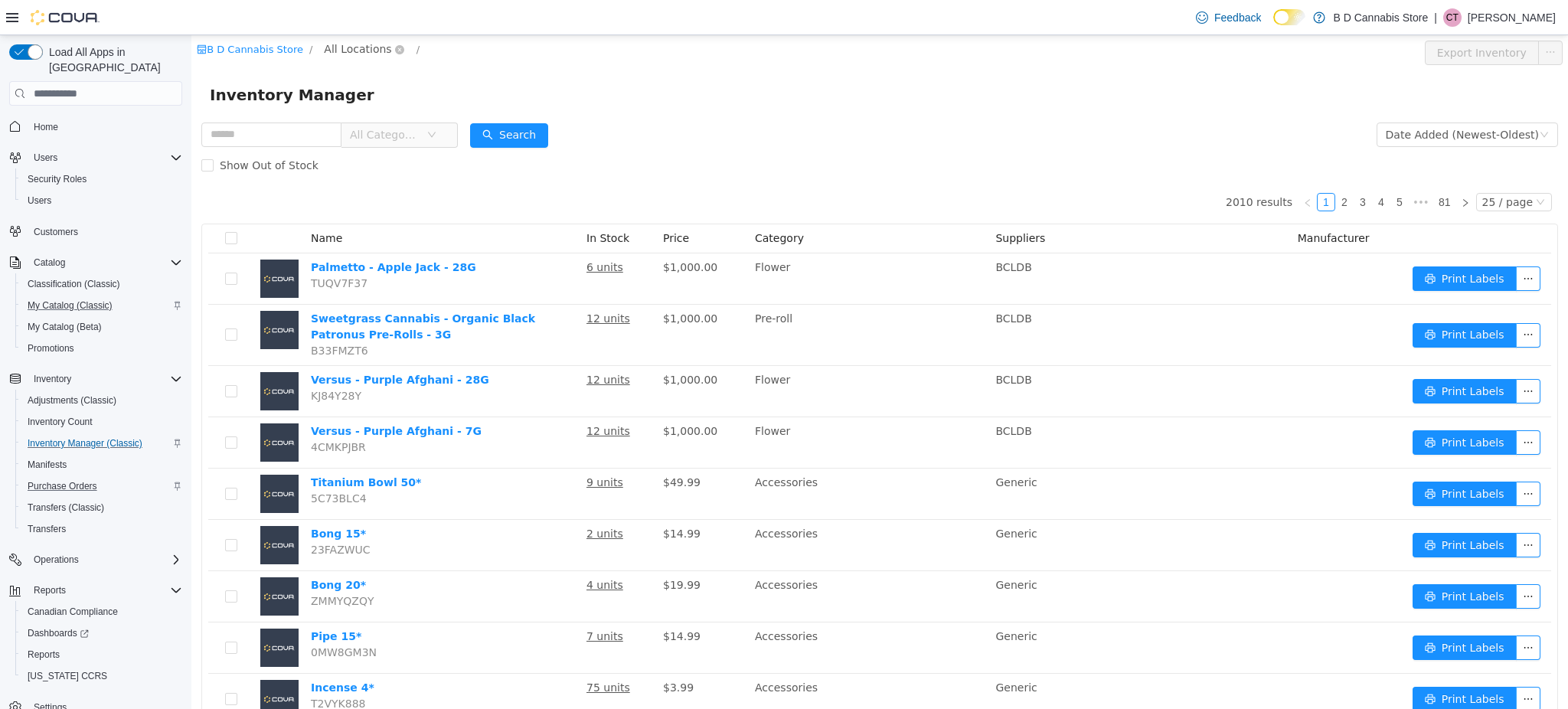
click at [353, 57] on span "All Locations" at bounding box center [357, 49] width 67 height 17
click at [386, 191] on span "[STREET_ADDRESS]" at bounding box center [401, 186] width 106 height 13
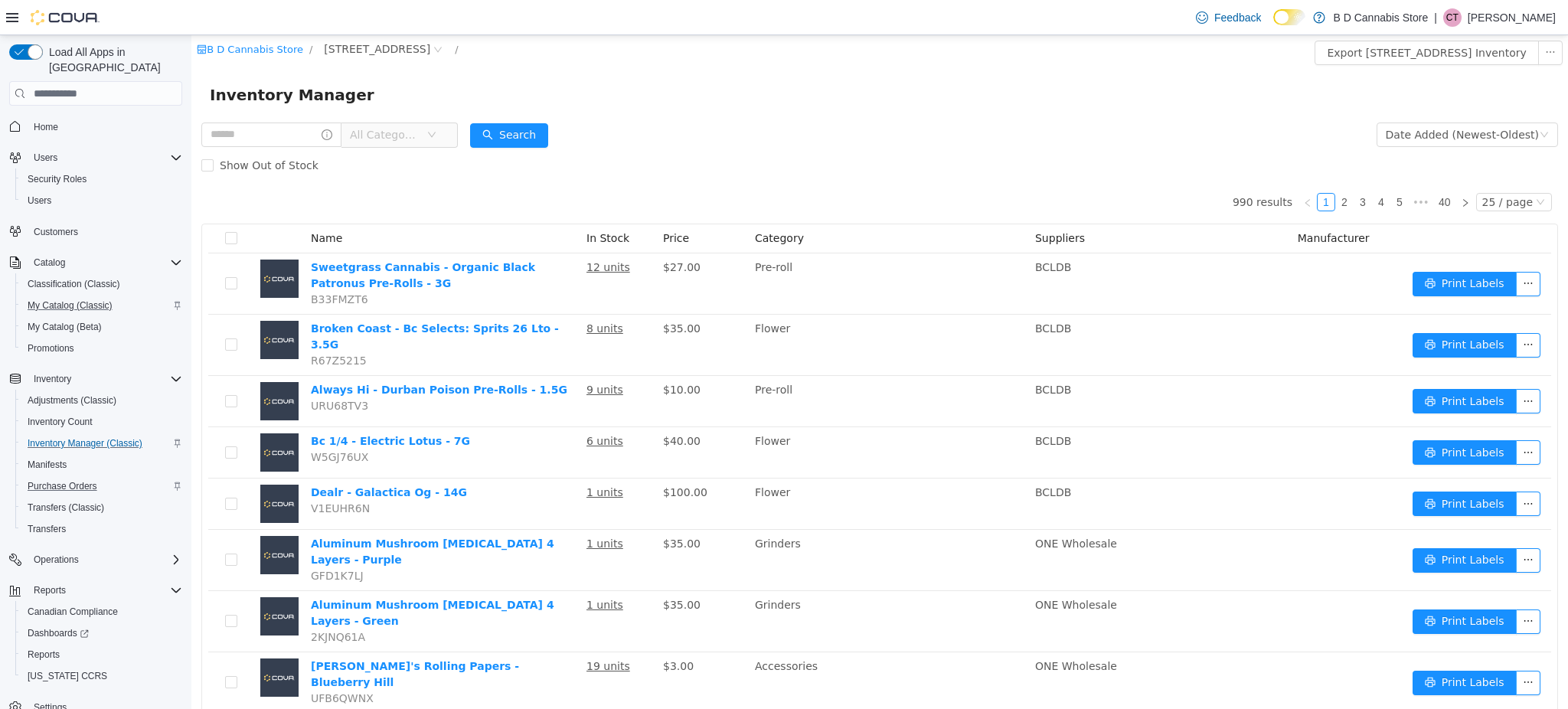
click at [404, 160] on div "Show Out of Stock" at bounding box center [880, 166] width 1357 height 31
click at [404, 136] on span "All Categories" at bounding box center [385, 134] width 70 height 15
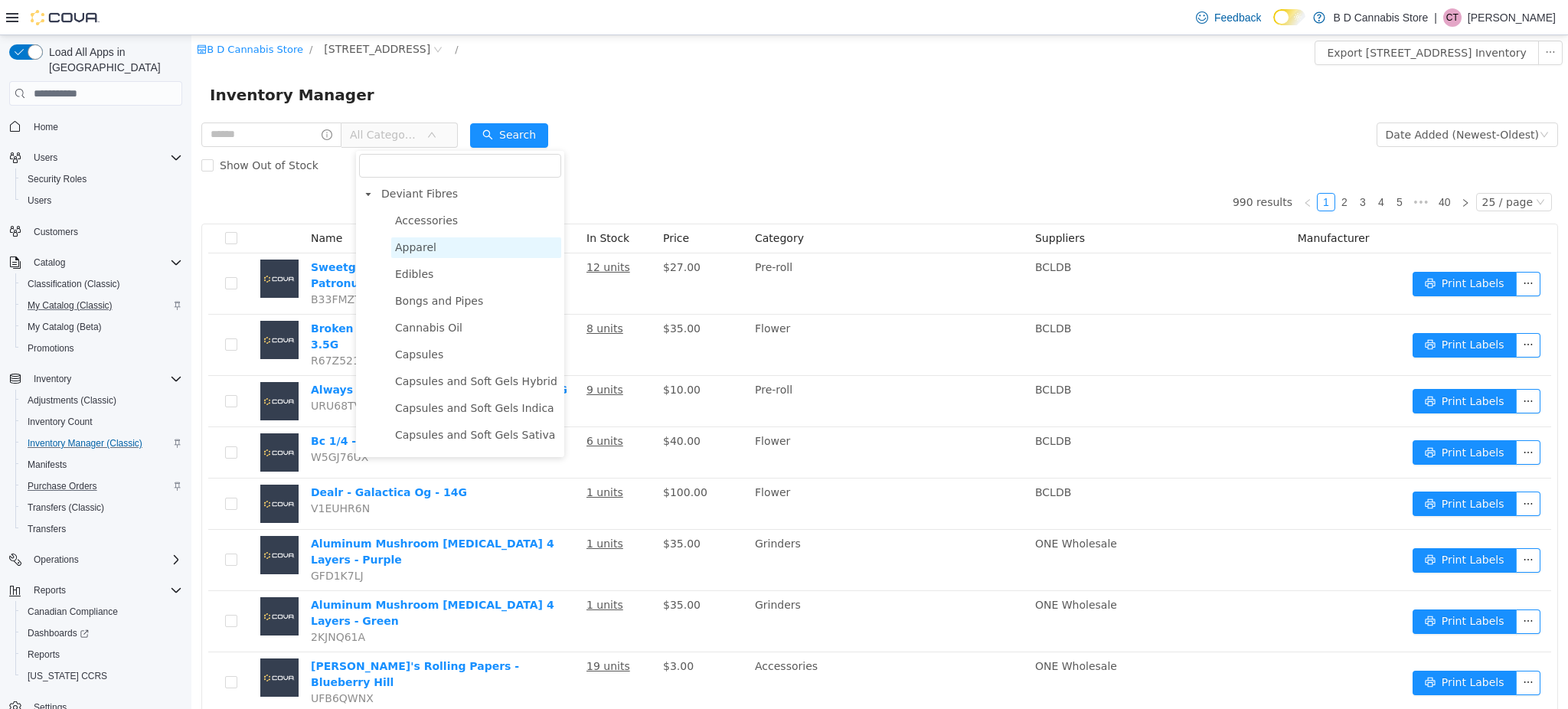
click at [424, 246] on span "Apparel" at bounding box center [416, 248] width 42 height 13
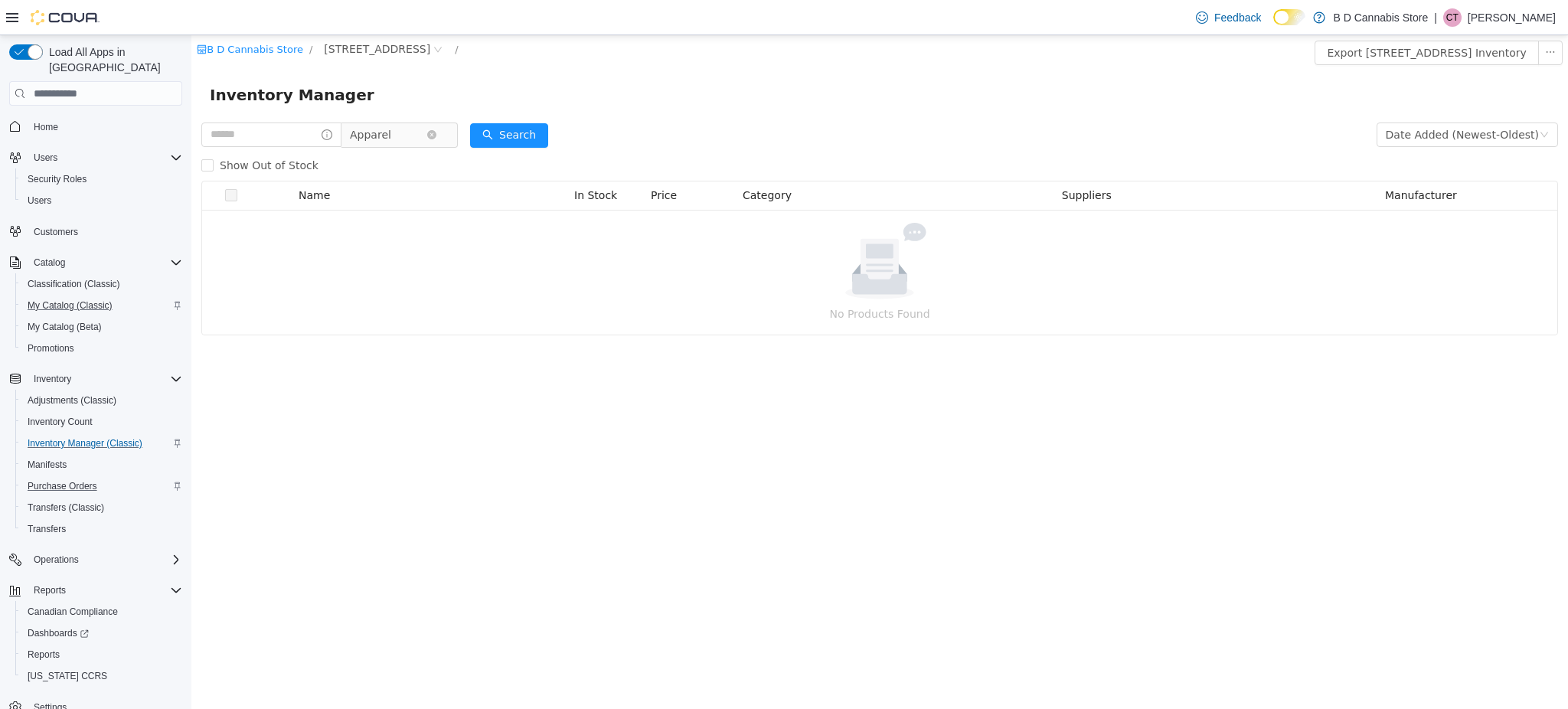
click at [426, 137] on span "Apparel" at bounding box center [388, 134] width 76 height 23
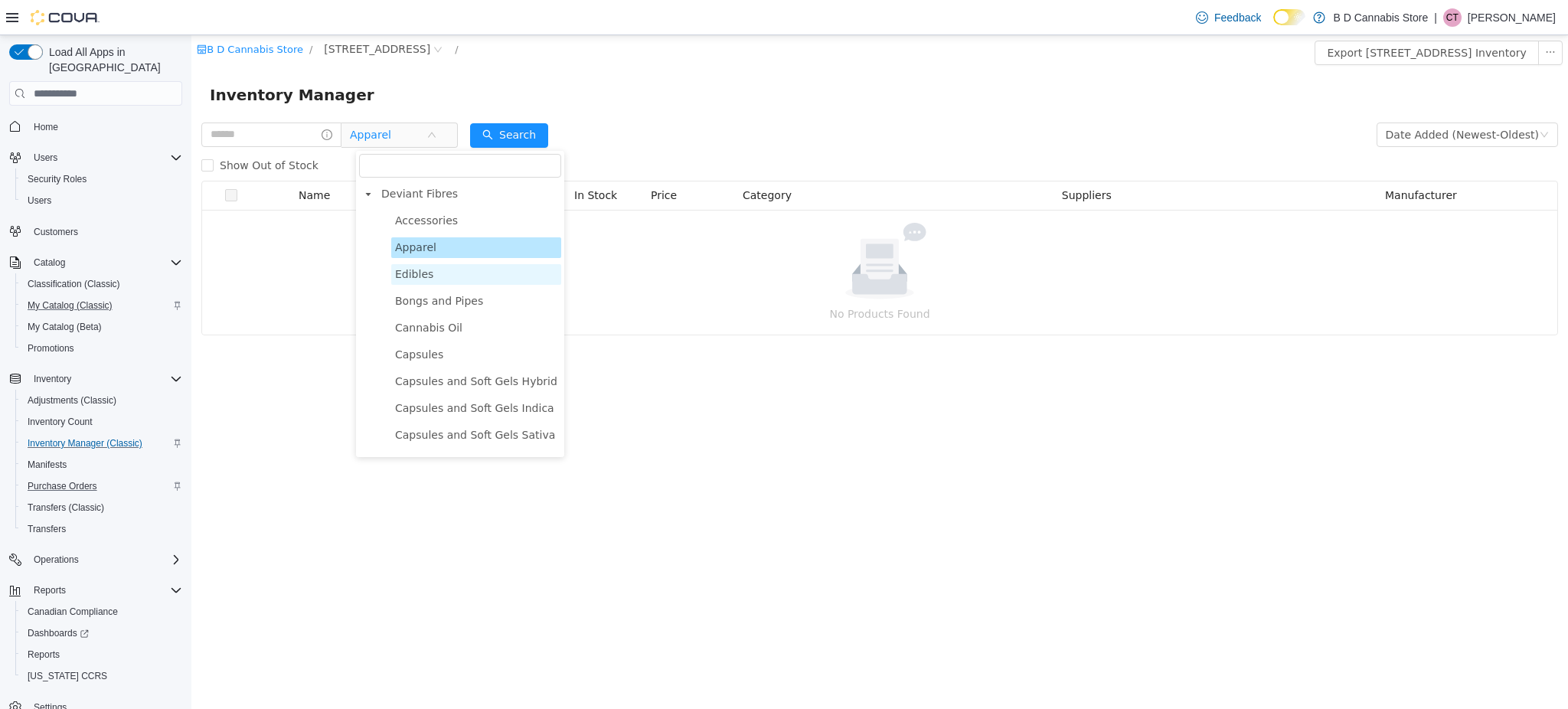
click at [429, 273] on span "Edibles" at bounding box center [476, 274] width 170 height 21
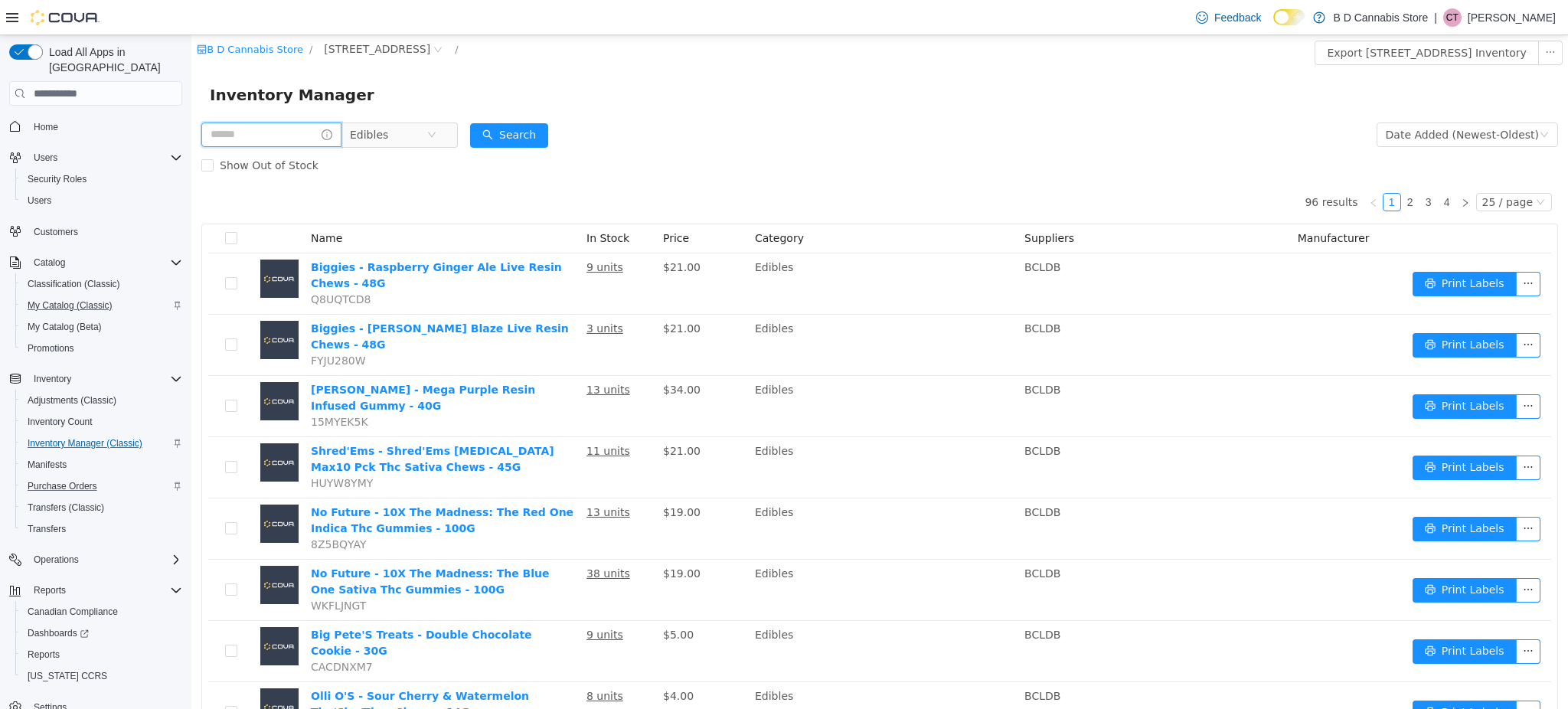
click at [229, 136] on input "text" at bounding box center [271, 134] width 141 height 24
type input "*****"
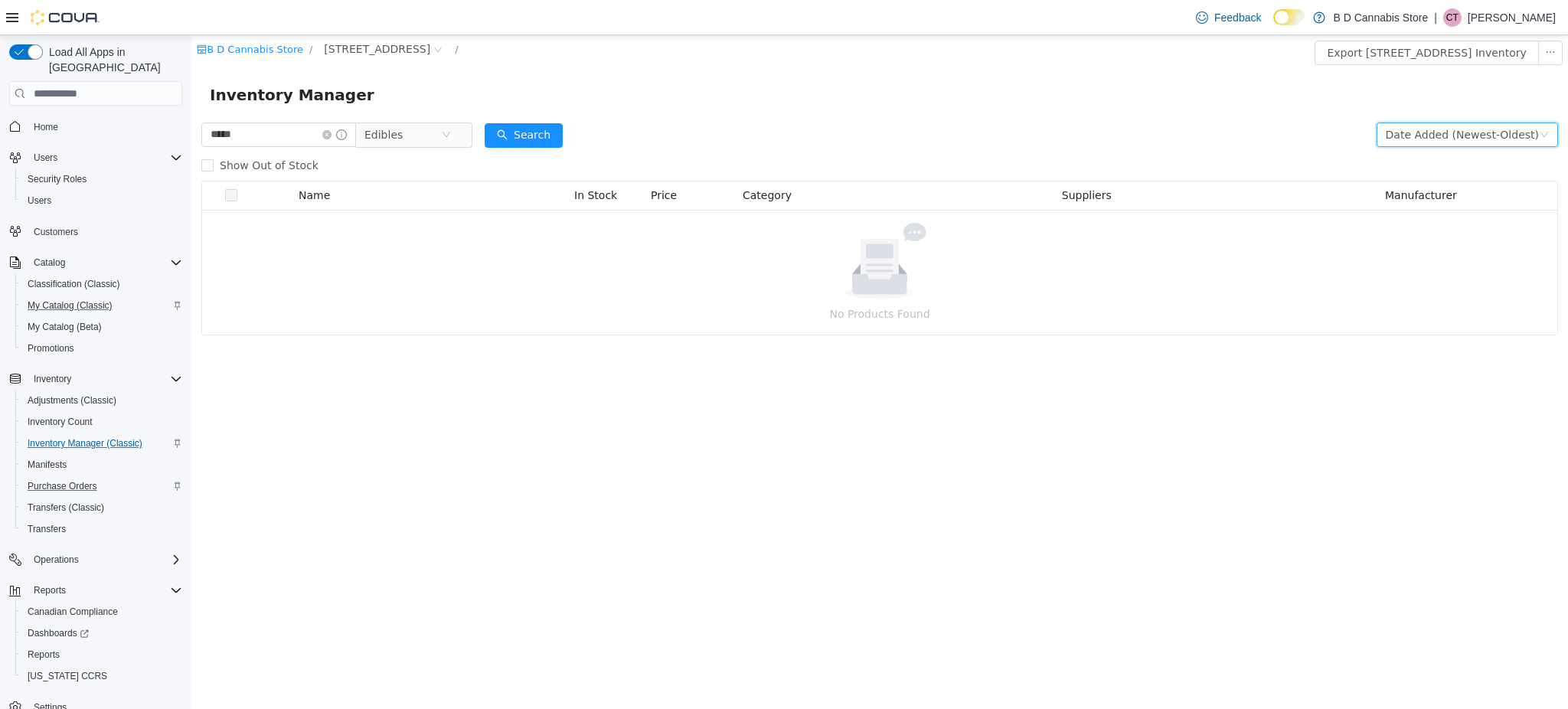
click at [1505, 134] on div "Date Added (Newest-Oldest)" at bounding box center [1463, 134] width 153 height 23
click at [297, 75] on div "Inventory Manager" at bounding box center [880, 95] width 1377 height 49
click at [333, 137] on icon "icon: close-circle" at bounding box center [327, 135] width 9 height 9
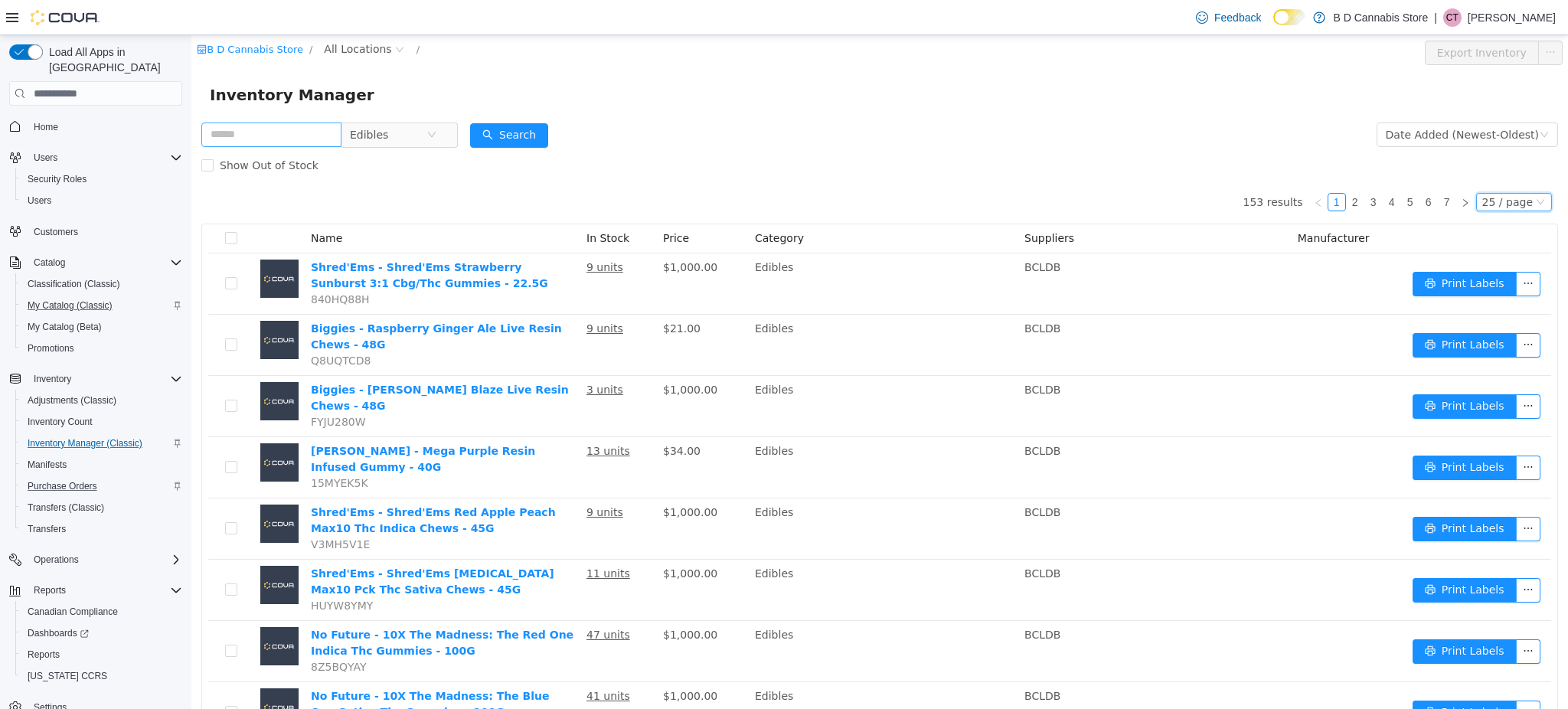
click at [1495, 196] on div "25 / page" at bounding box center [1508, 202] width 51 height 17
click at [1487, 294] on li "50 / page" at bounding box center [1504, 300] width 74 height 24
click at [1093, 131] on form "Edibles Date Added (Newest-Oldest) Search Show Out of Stock" at bounding box center [880, 151] width 1357 height 62
click at [333, 138] on input "text" at bounding box center [271, 134] width 141 height 24
type input "****"
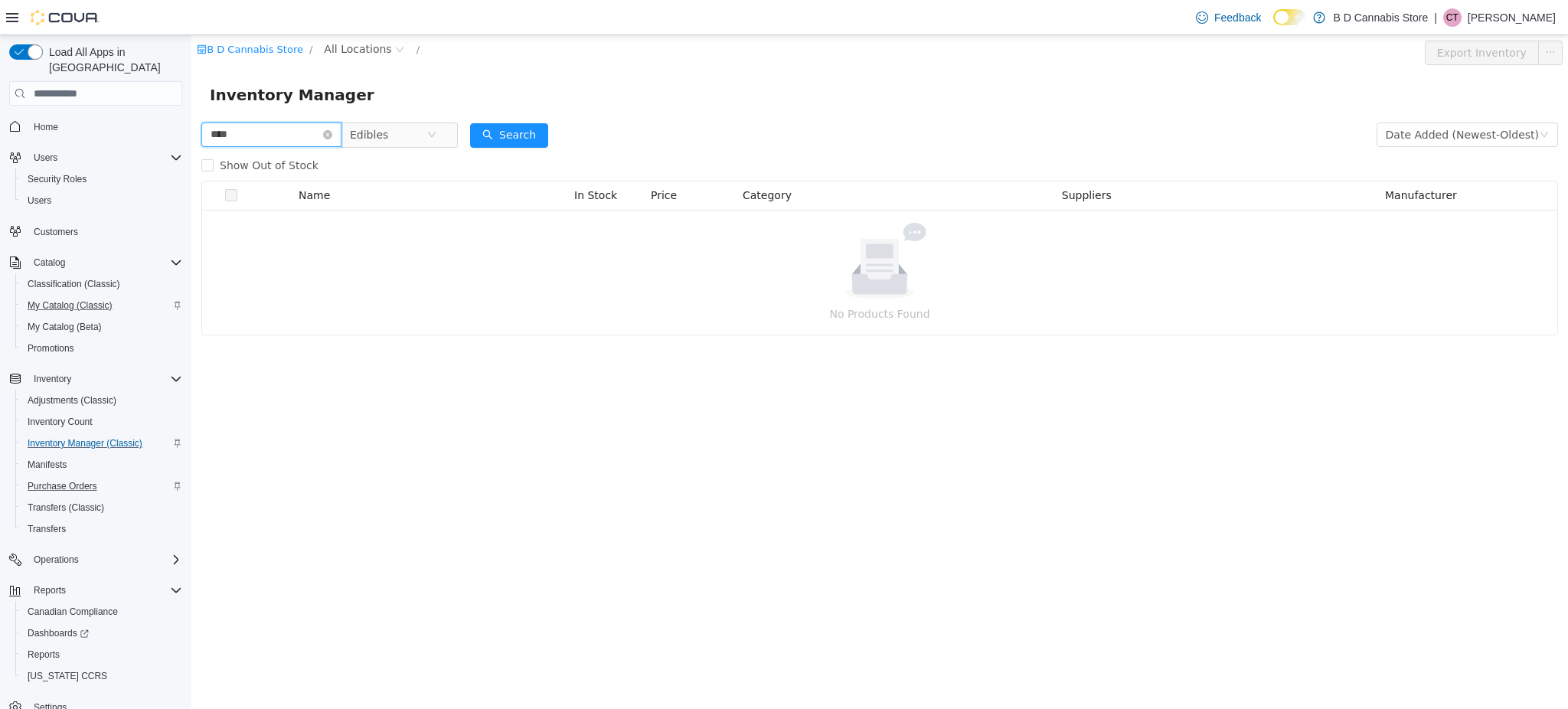
drag, startPoint x: 286, startPoint y: 138, endPoint x: -1, endPoint y: 179, distance: 289.9
click at [191, 179] on html "B D Cannabis Store / All Locations / Export Inventory Inventory Manager **** Ed…" at bounding box center [880, 372] width 1377 height 674
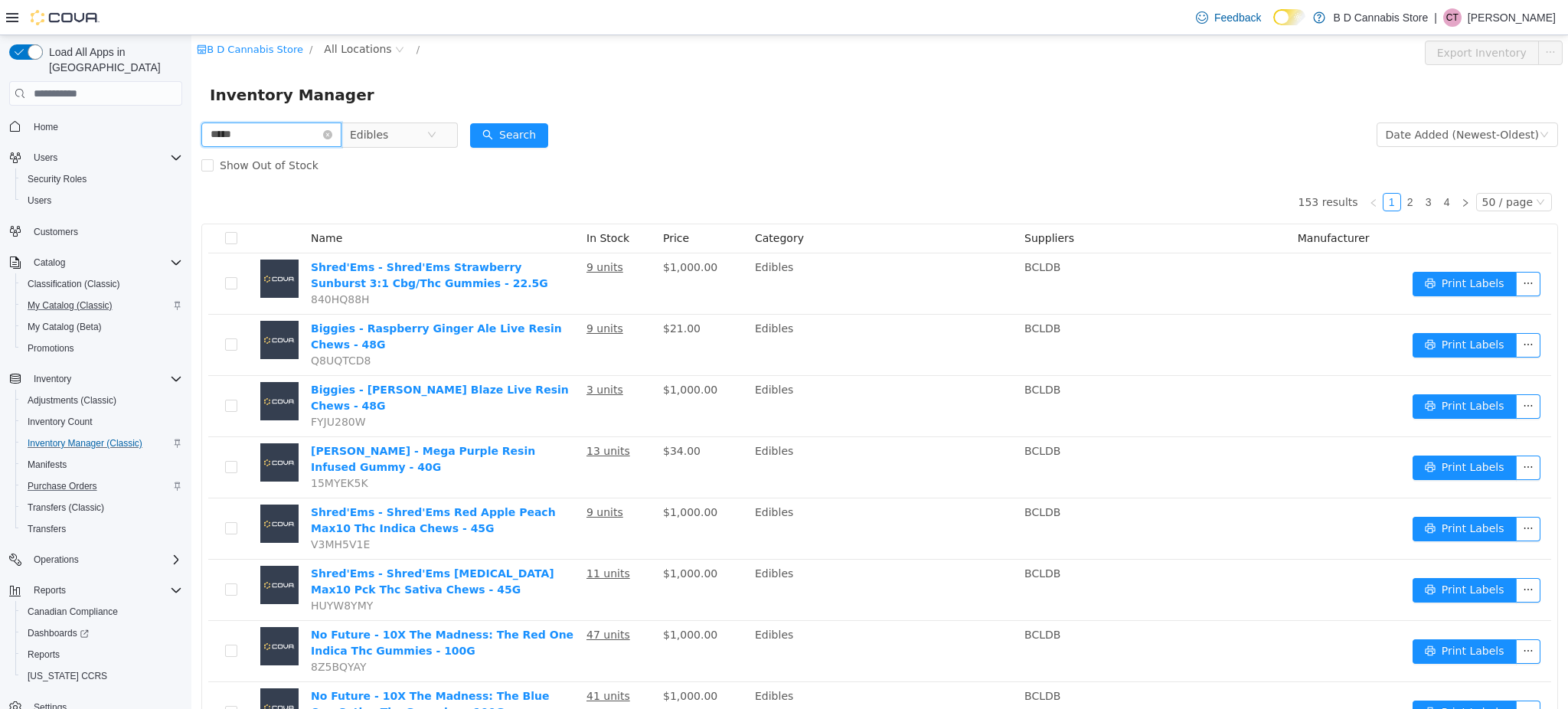
type input "*****"
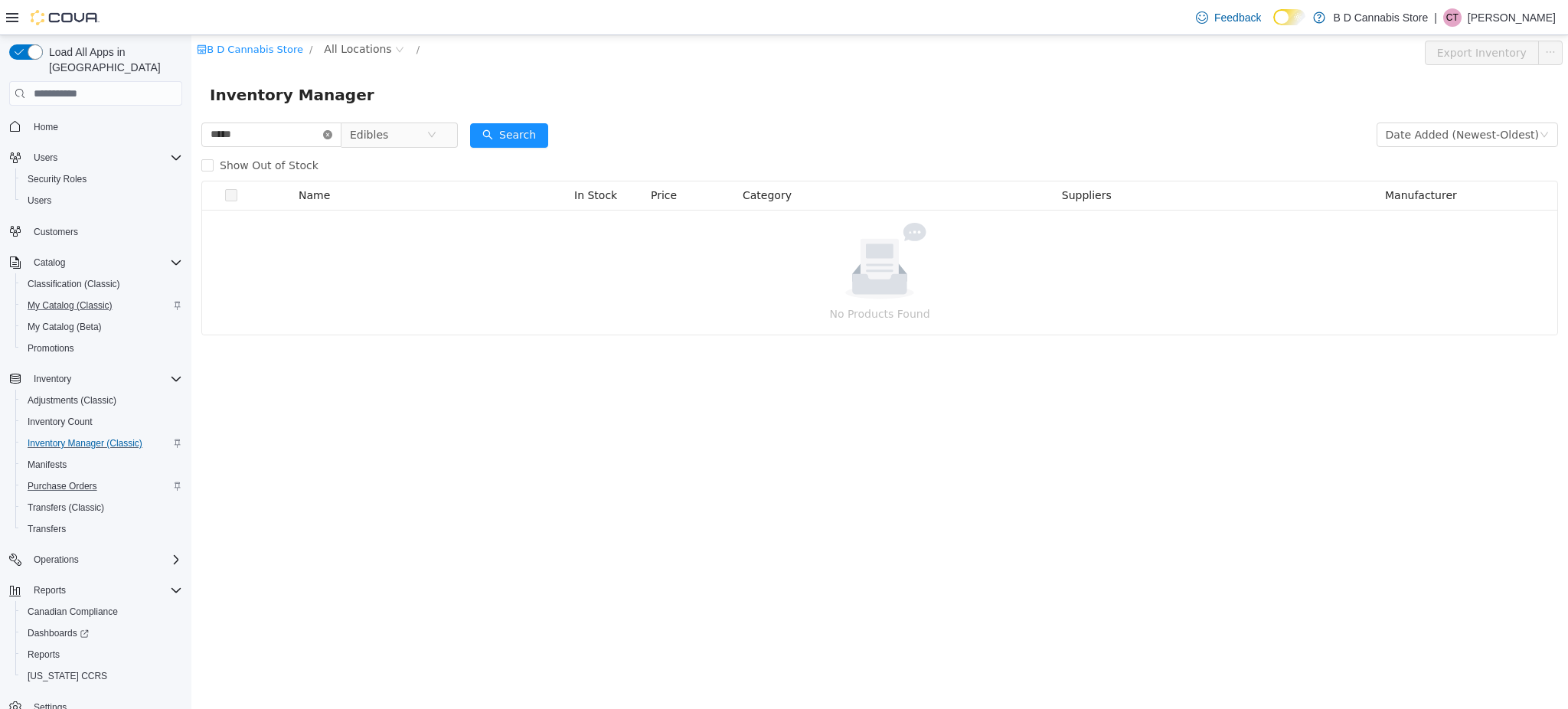
click at [333, 136] on icon "icon: close-circle" at bounding box center [327, 135] width 9 height 9
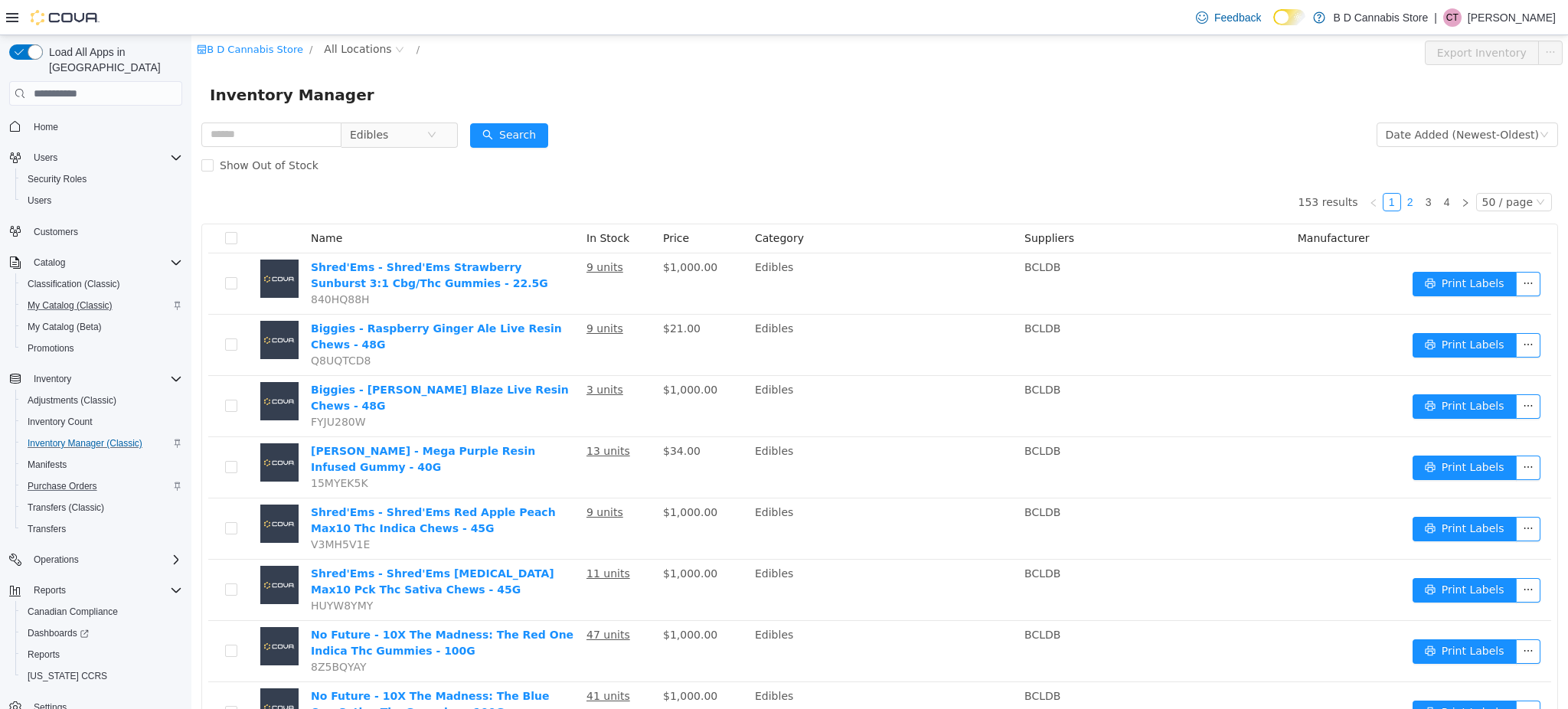
click at [1402, 199] on link "2" at bounding box center [1410, 202] width 17 height 17
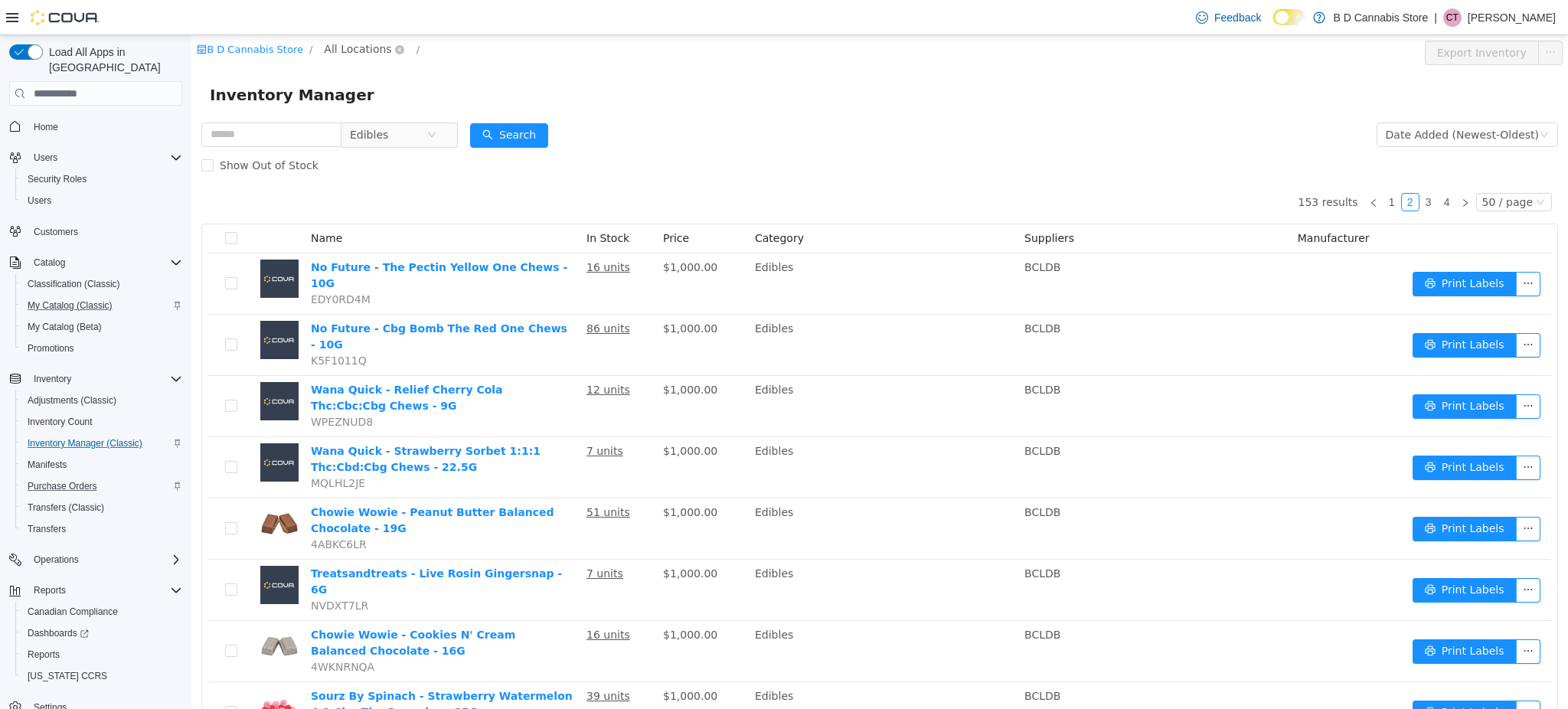
click at [318, 45] on span "All Locations" at bounding box center [364, 50] width 91 height 18
click at [439, 181] on span "[STREET_ADDRESS]" at bounding box center [402, 185] width 114 height 21
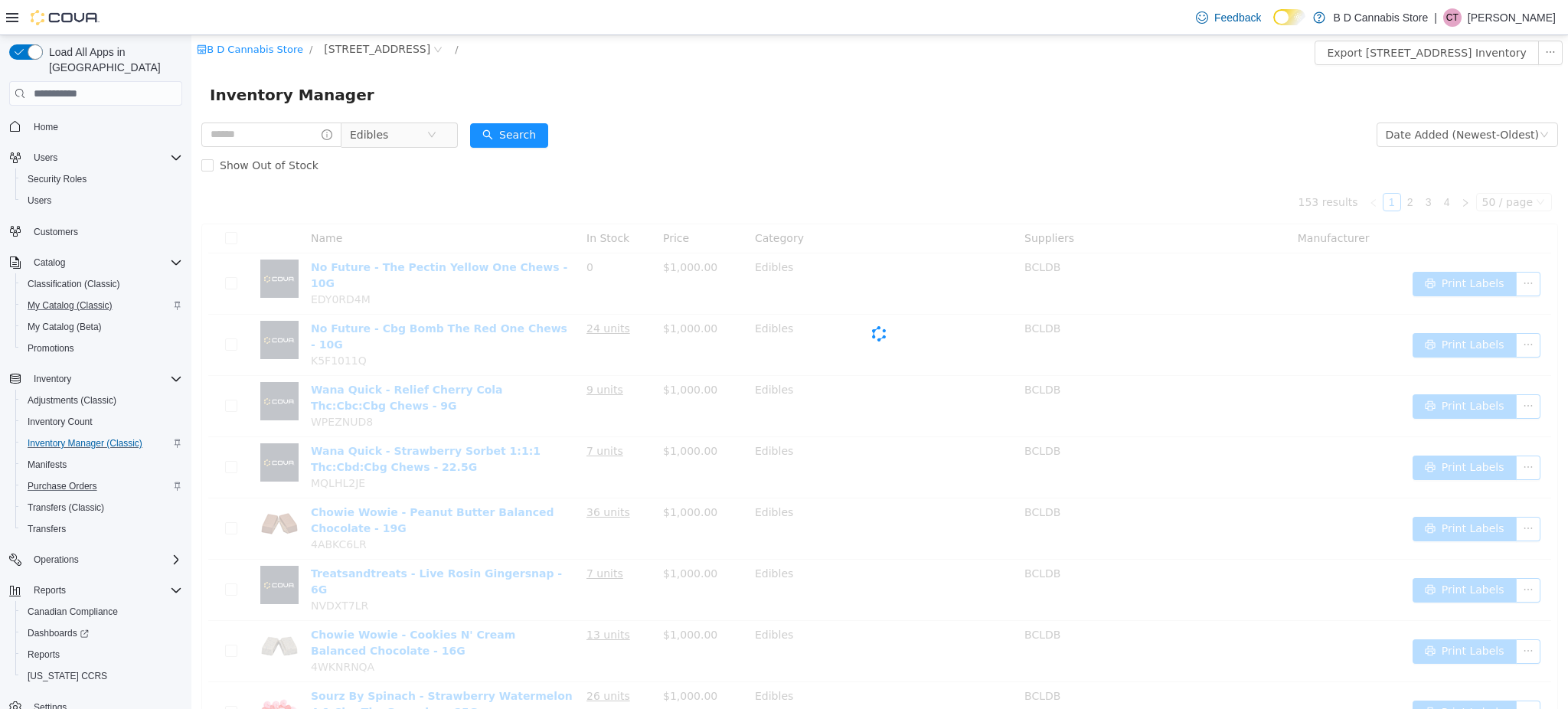
click at [1003, 106] on div "Inventory Manager" at bounding box center [880, 94] width 1340 height 24
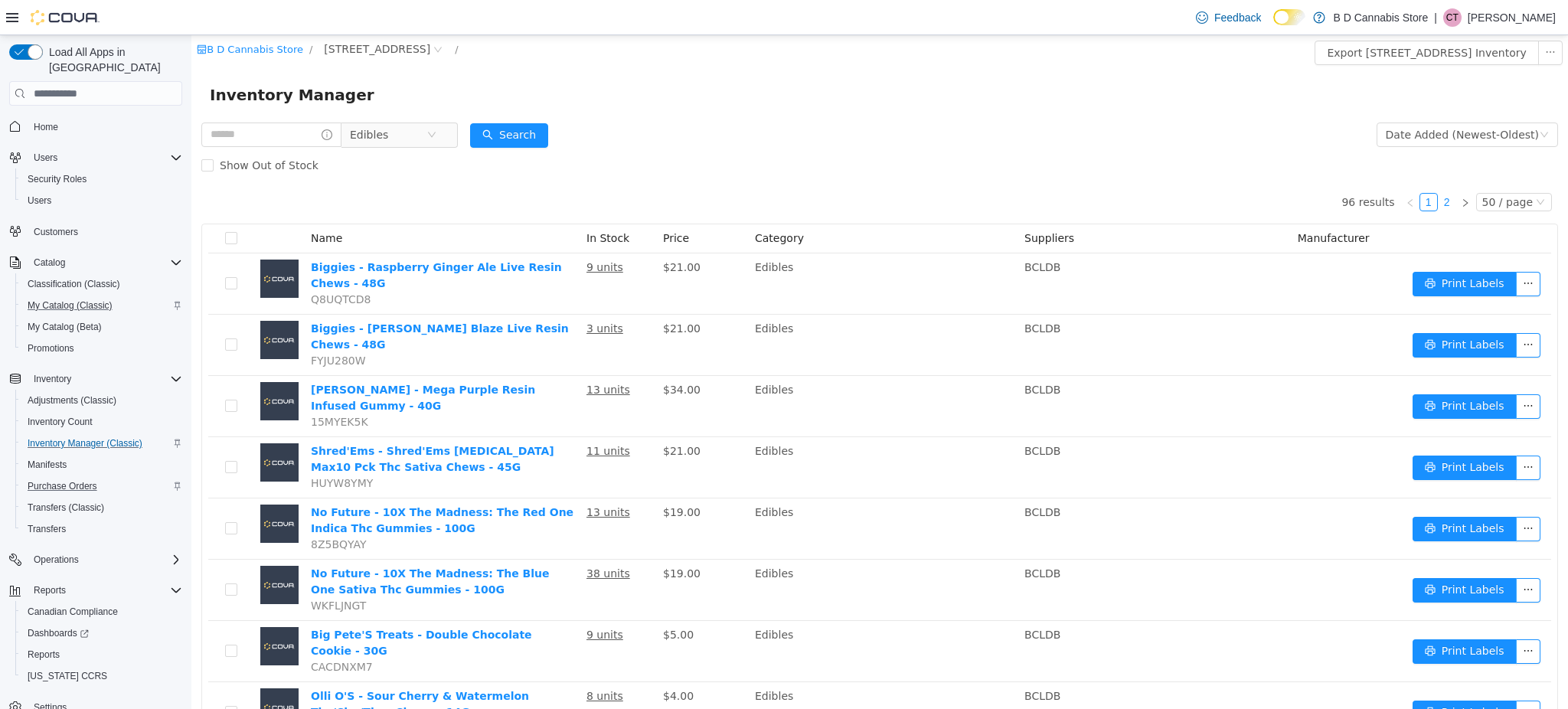
click at [1441, 204] on link "2" at bounding box center [1447, 202] width 17 height 17
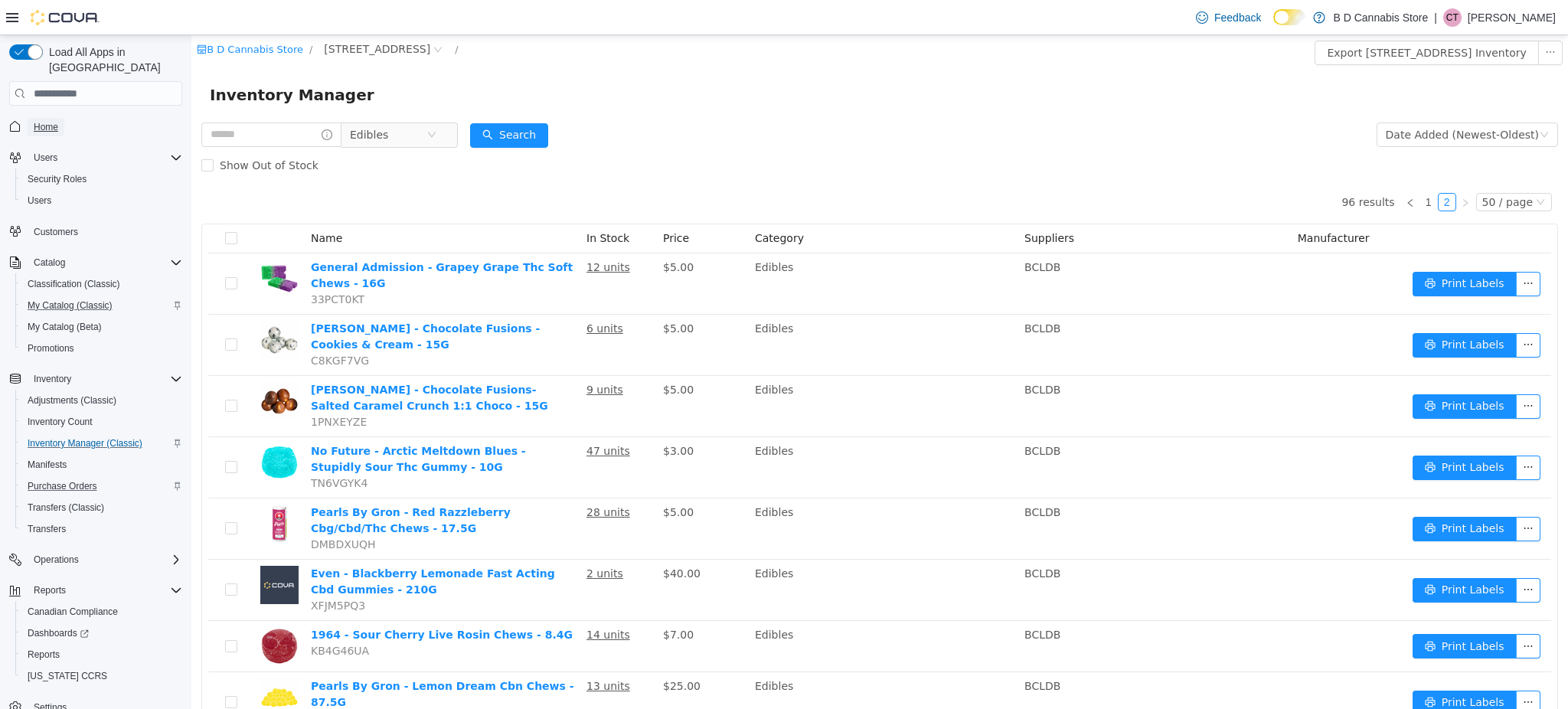
click at [55, 121] on span "Home" at bounding box center [45, 127] width 24 height 13
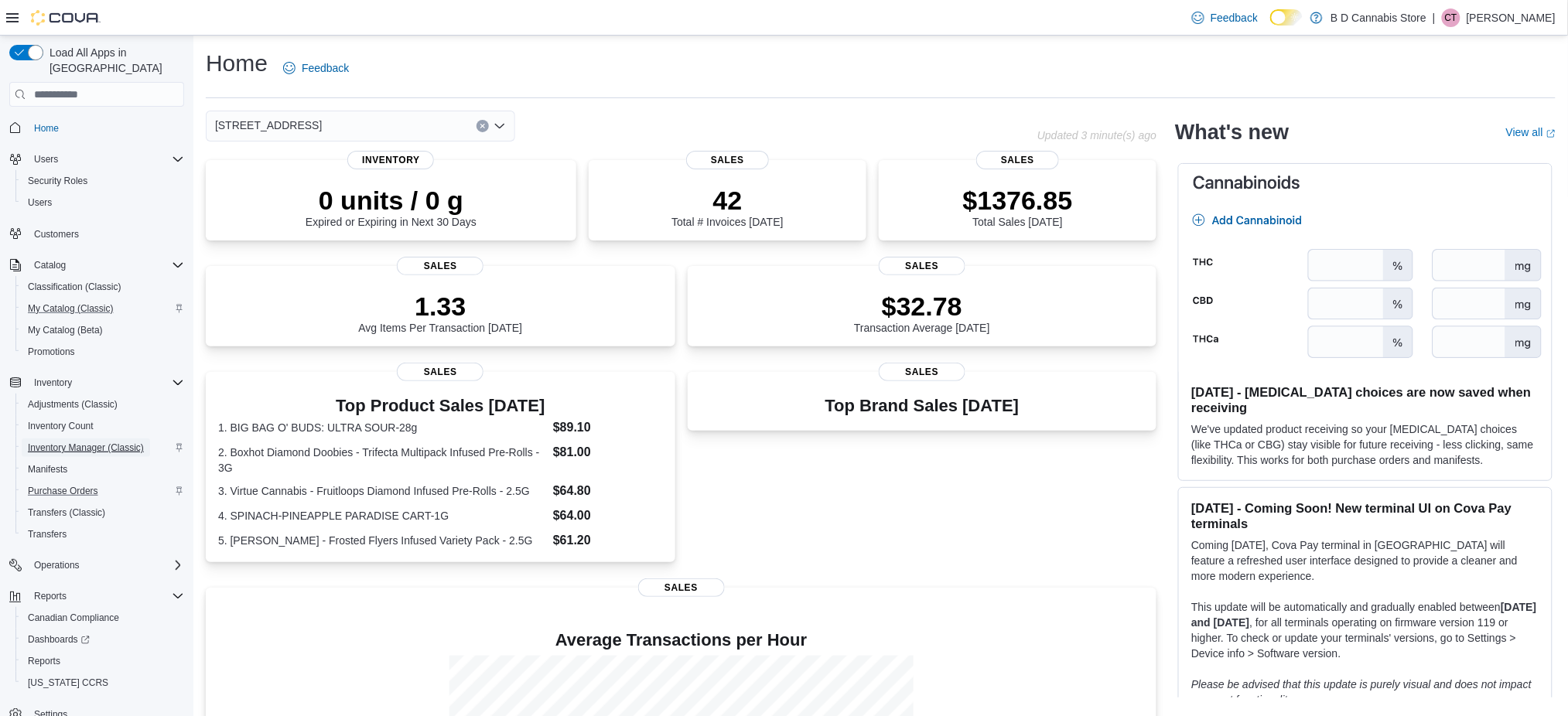
click at [82, 441] on span "Inventory Manager (Classic)" at bounding box center [85, 448] width 116 height 13
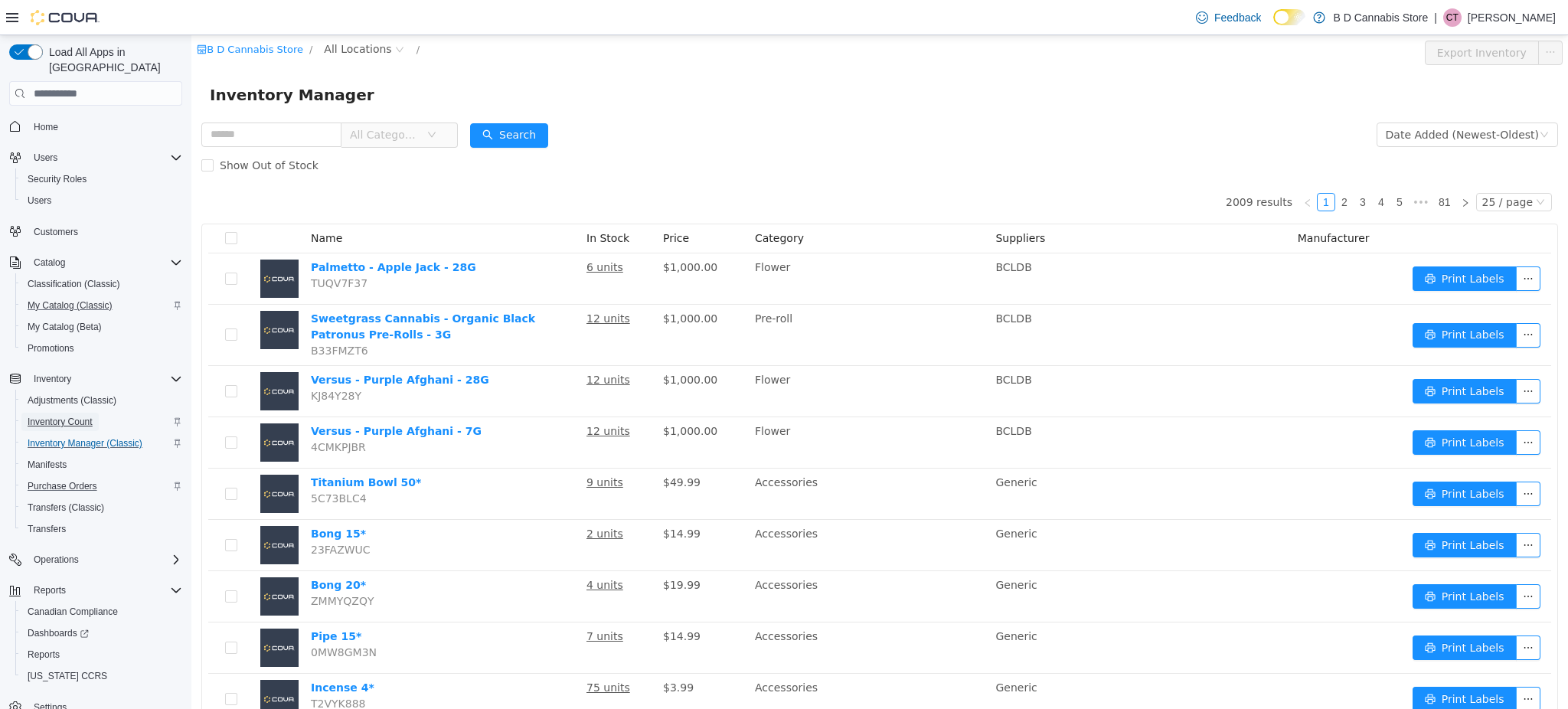
click at [65, 416] on span "Inventory Count" at bounding box center [60, 422] width 65 height 13
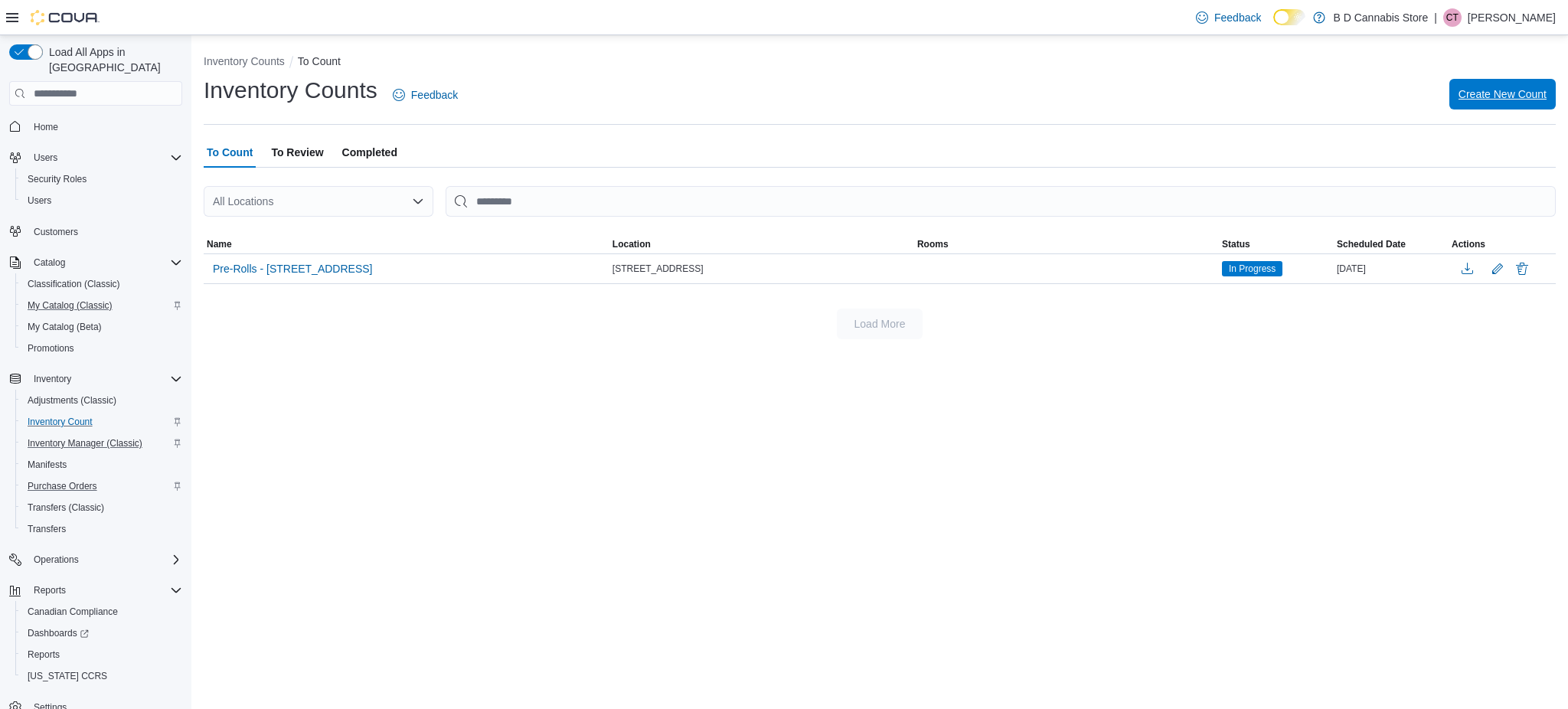
click at [1485, 85] on span "Create New Count" at bounding box center [1503, 94] width 88 height 31
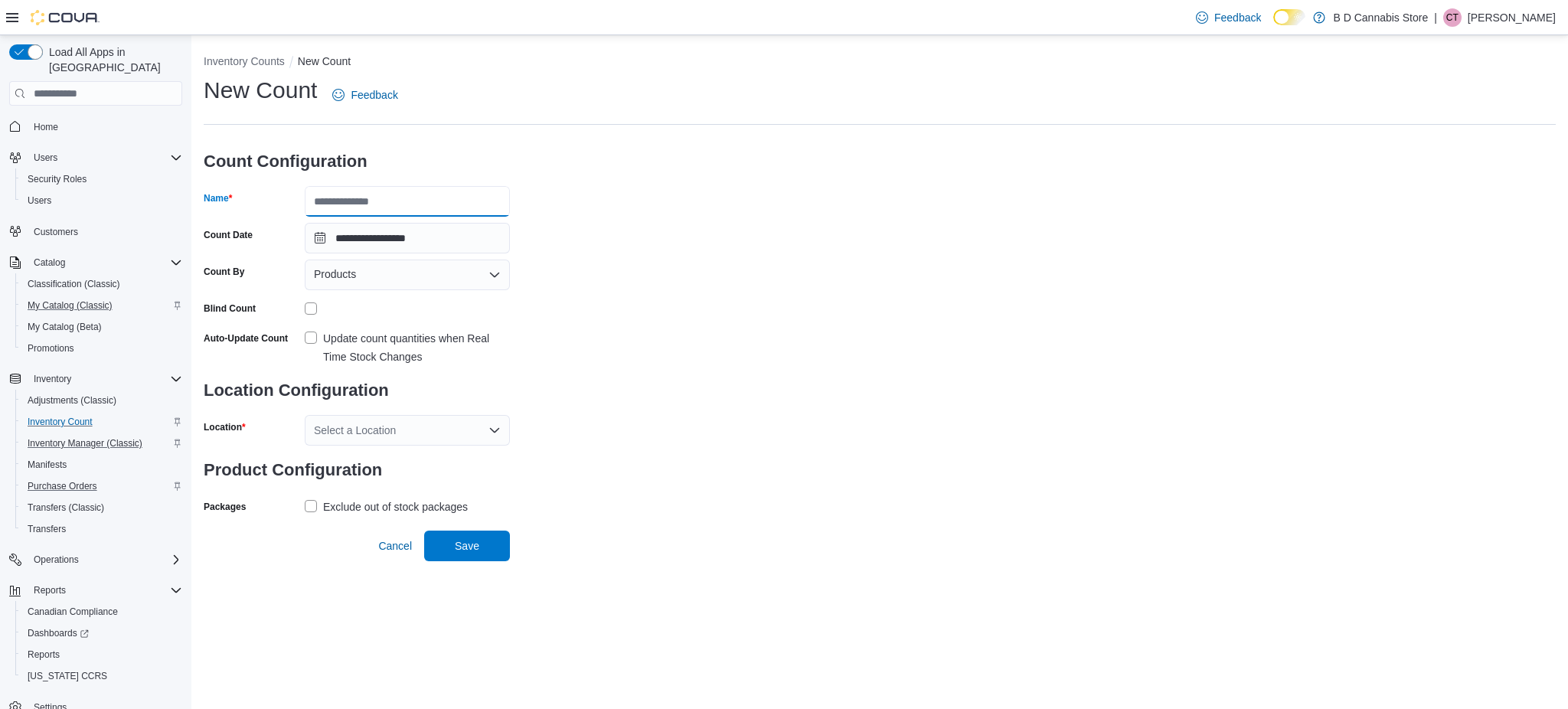
click at [409, 205] on input "Name" at bounding box center [407, 201] width 205 height 31
type input "*"
type input "****"
click at [749, 281] on div "**********" at bounding box center [880, 296] width 1352 height 443
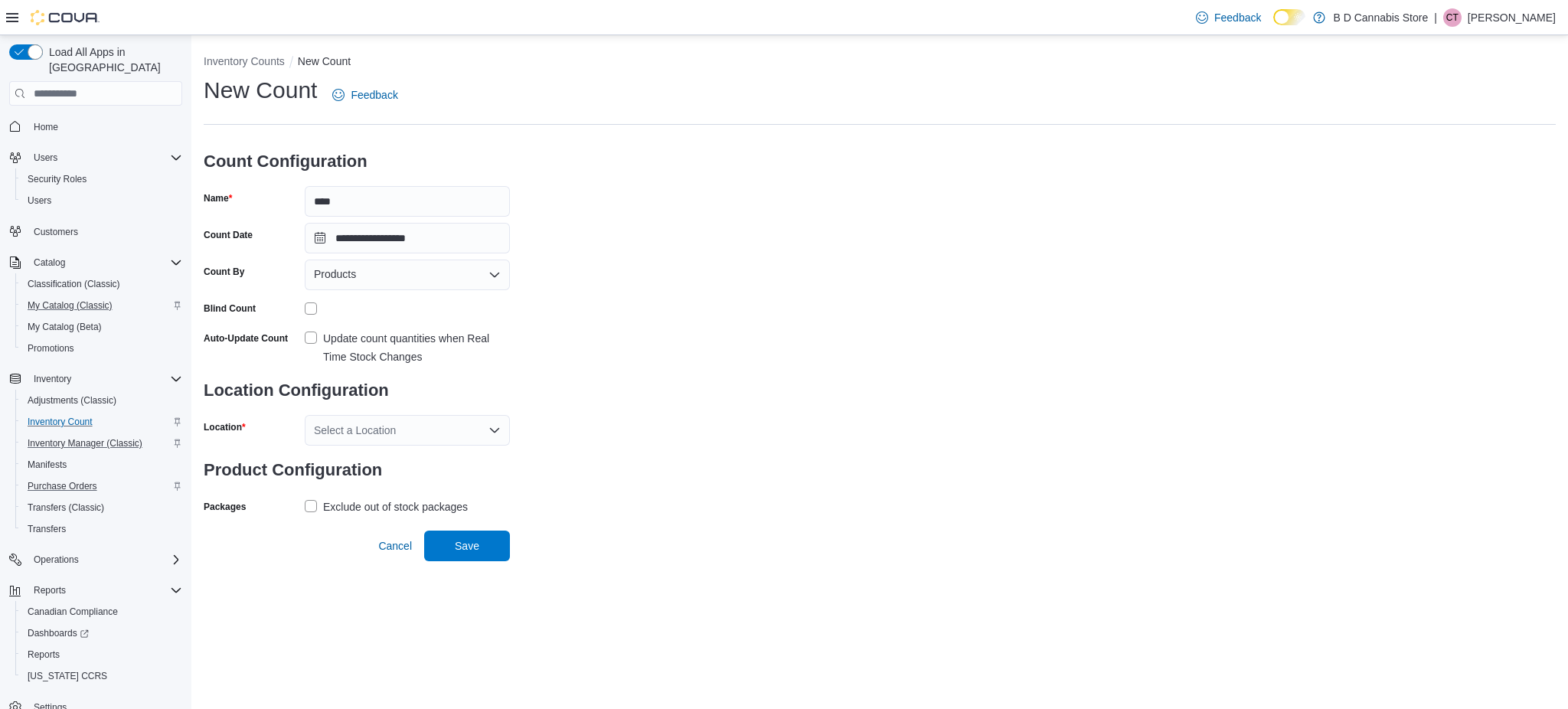
click at [446, 291] on form "**********" at bounding box center [357, 327] width 307 height 382
click at [416, 277] on div "Products" at bounding box center [407, 275] width 205 height 31
click at [404, 325] on span "Classifications" at bounding box center [417, 323] width 169 height 15
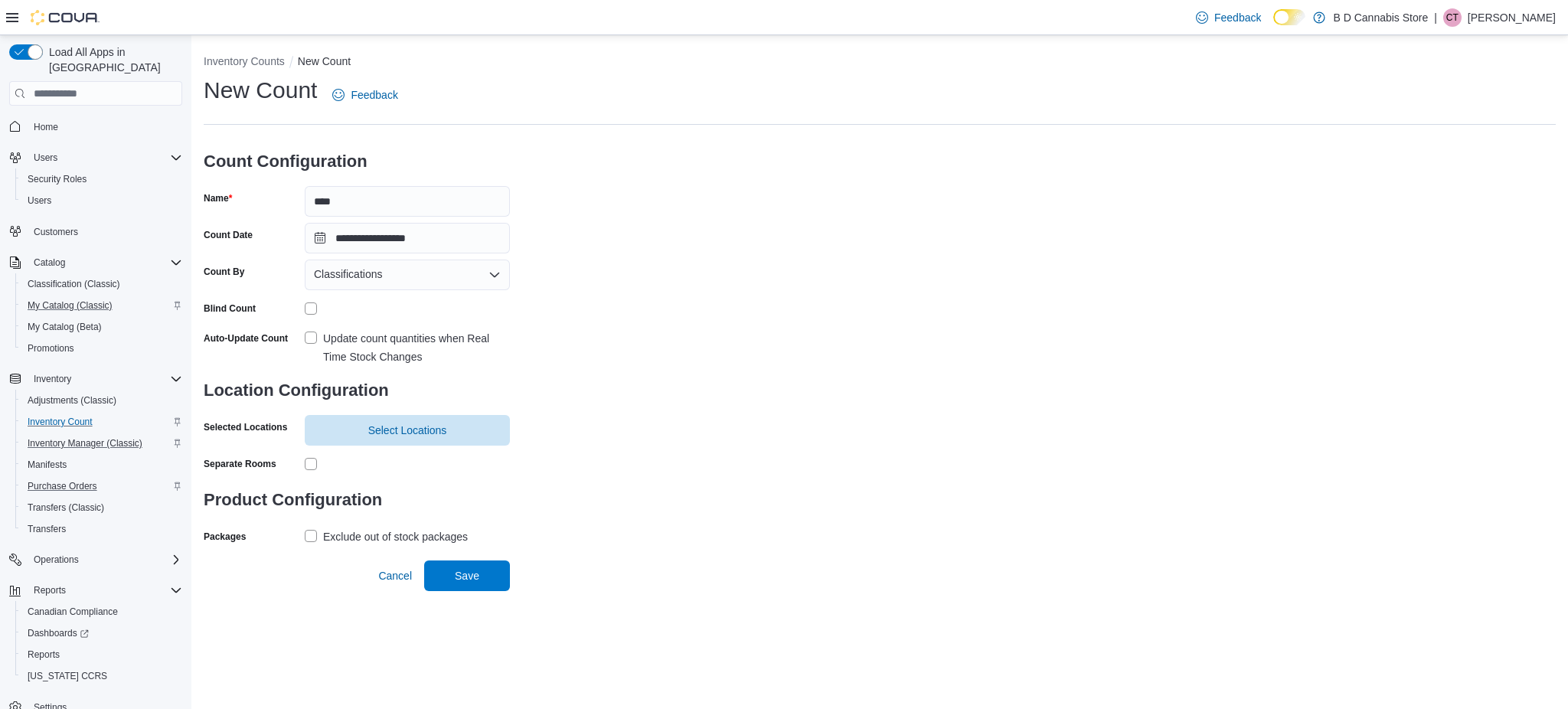
click at [530, 350] on div "**********" at bounding box center [880, 312] width 1352 height 473
click at [336, 441] on span "Select Locations" at bounding box center [407, 430] width 187 height 31
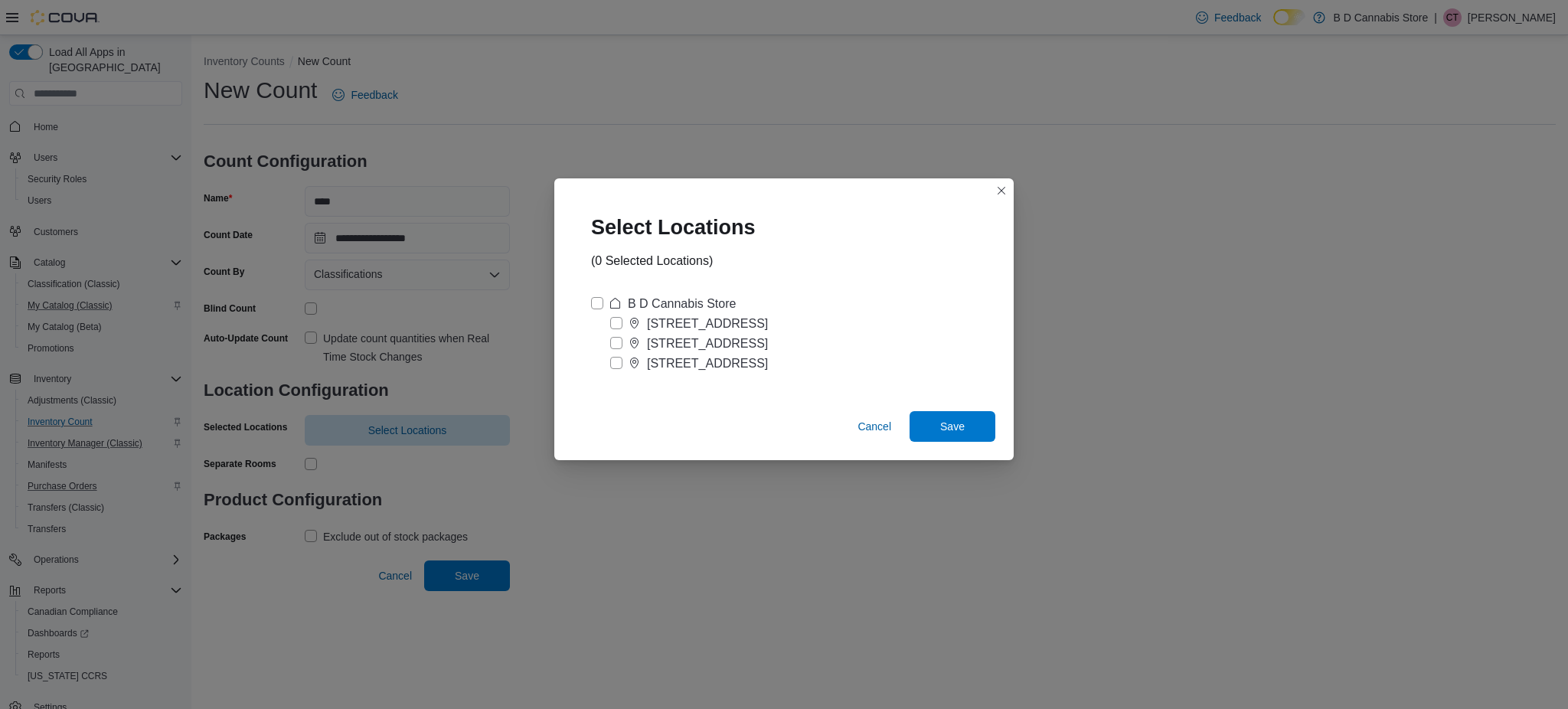
click at [698, 365] on div "[STREET_ADDRESS]" at bounding box center [707, 364] width 121 height 18
click at [949, 434] on span "Save" at bounding box center [952, 426] width 67 height 31
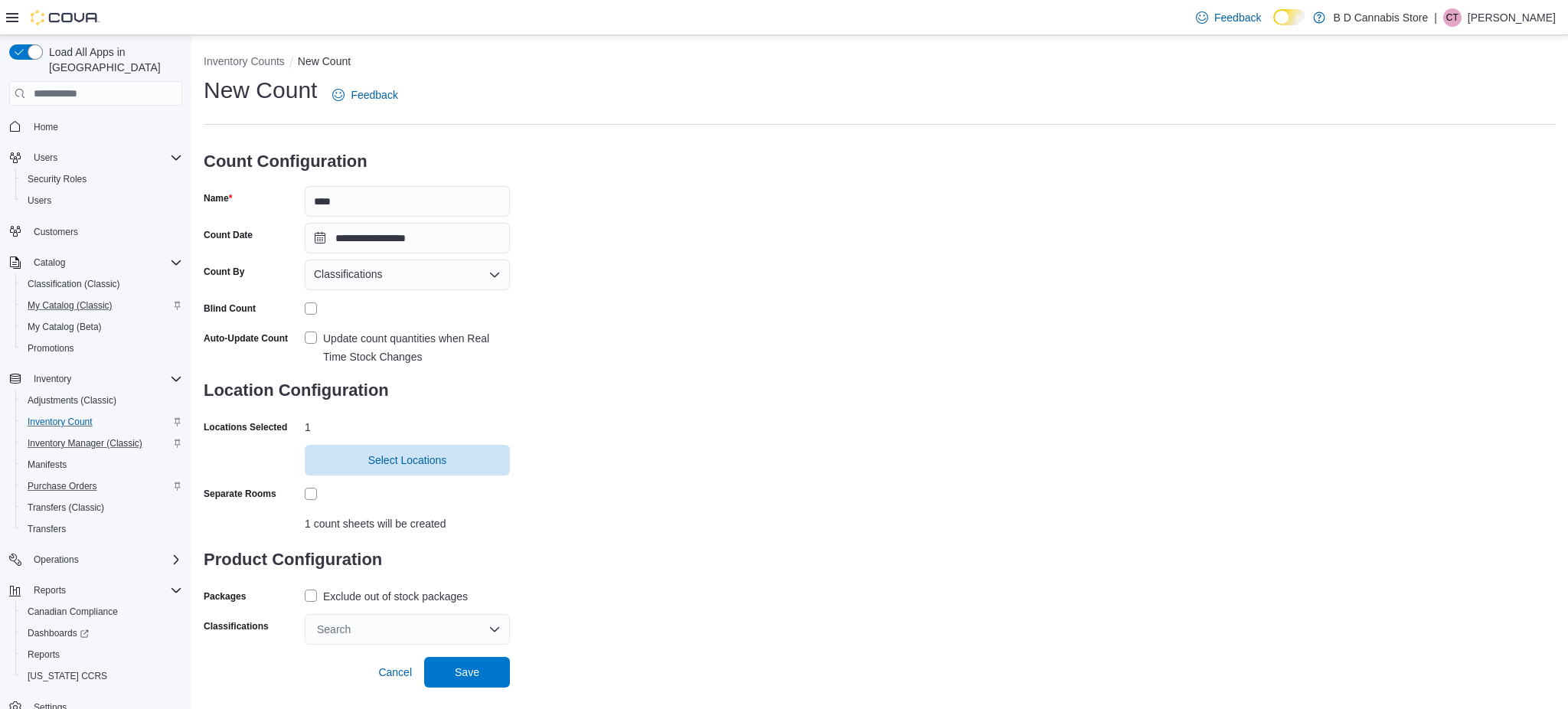
click at [351, 588] on div "Exclude out of stock packages" at bounding box center [395, 597] width 145 height 18
click at [392, 636] on div "Search" at bounding box center [407, 629] width 205 height 31
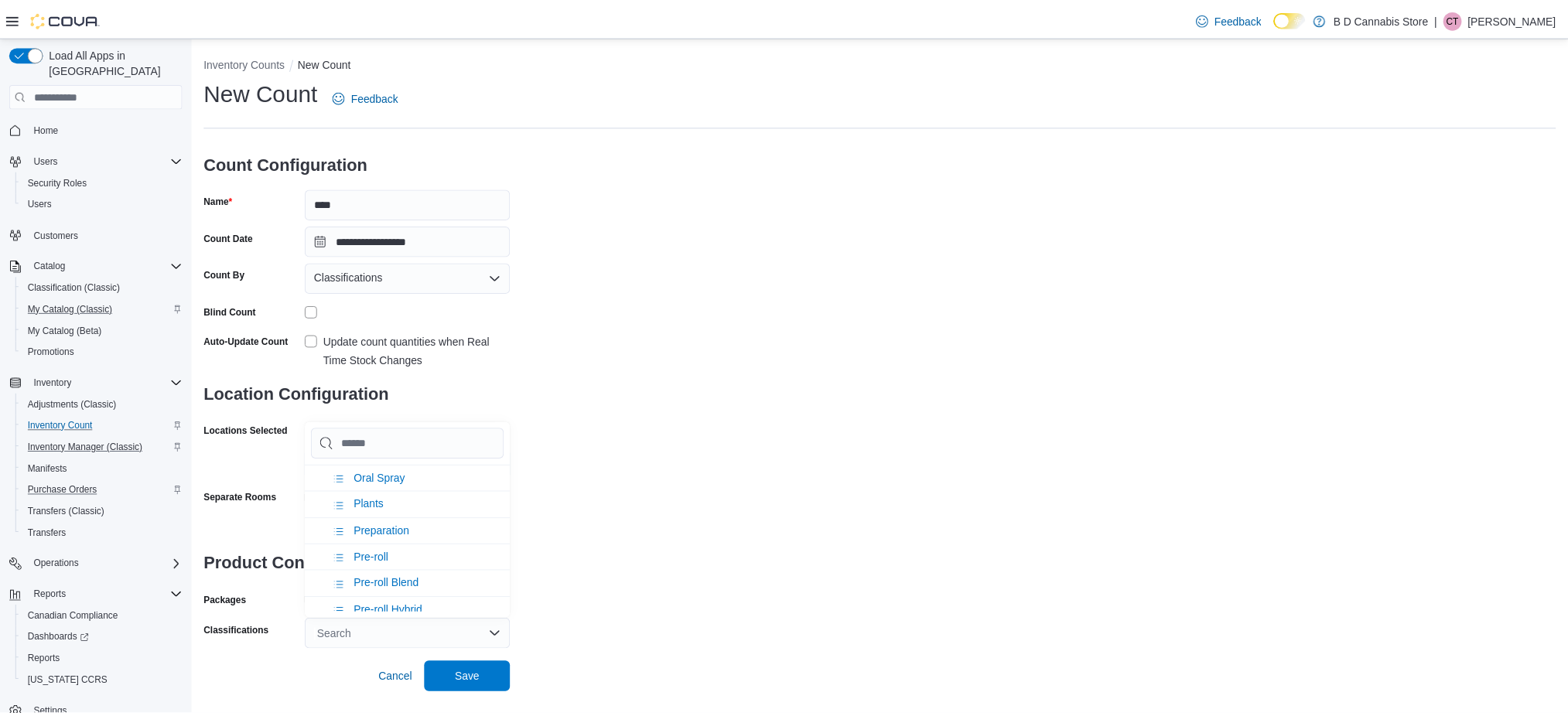
scroll to position [708, 0]
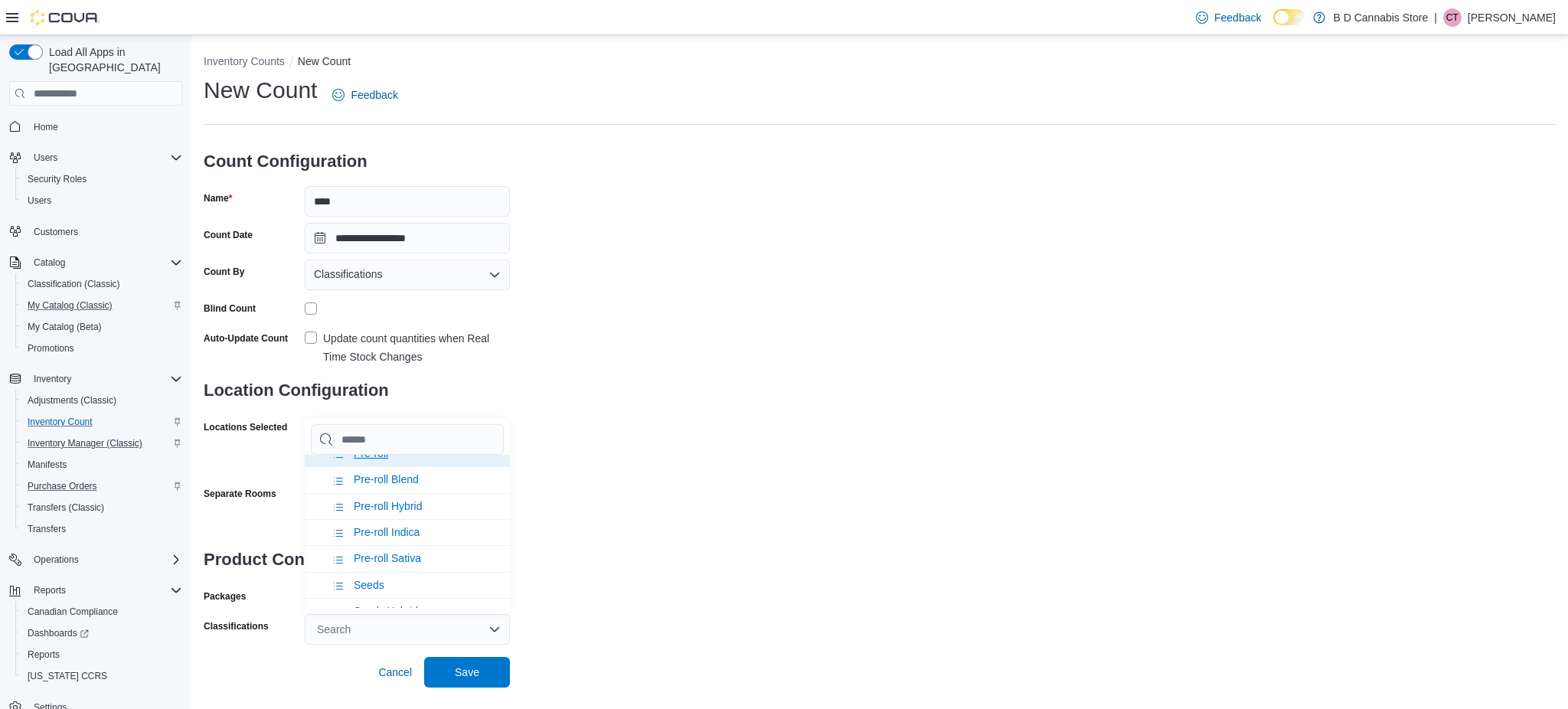
click at [387, 460] on span "Pre-roll" at bounding box center [371, 453] width 34 height 13
click at [776, 520] on div "**********" at bounding box center [880, 360] width 1352 height 569
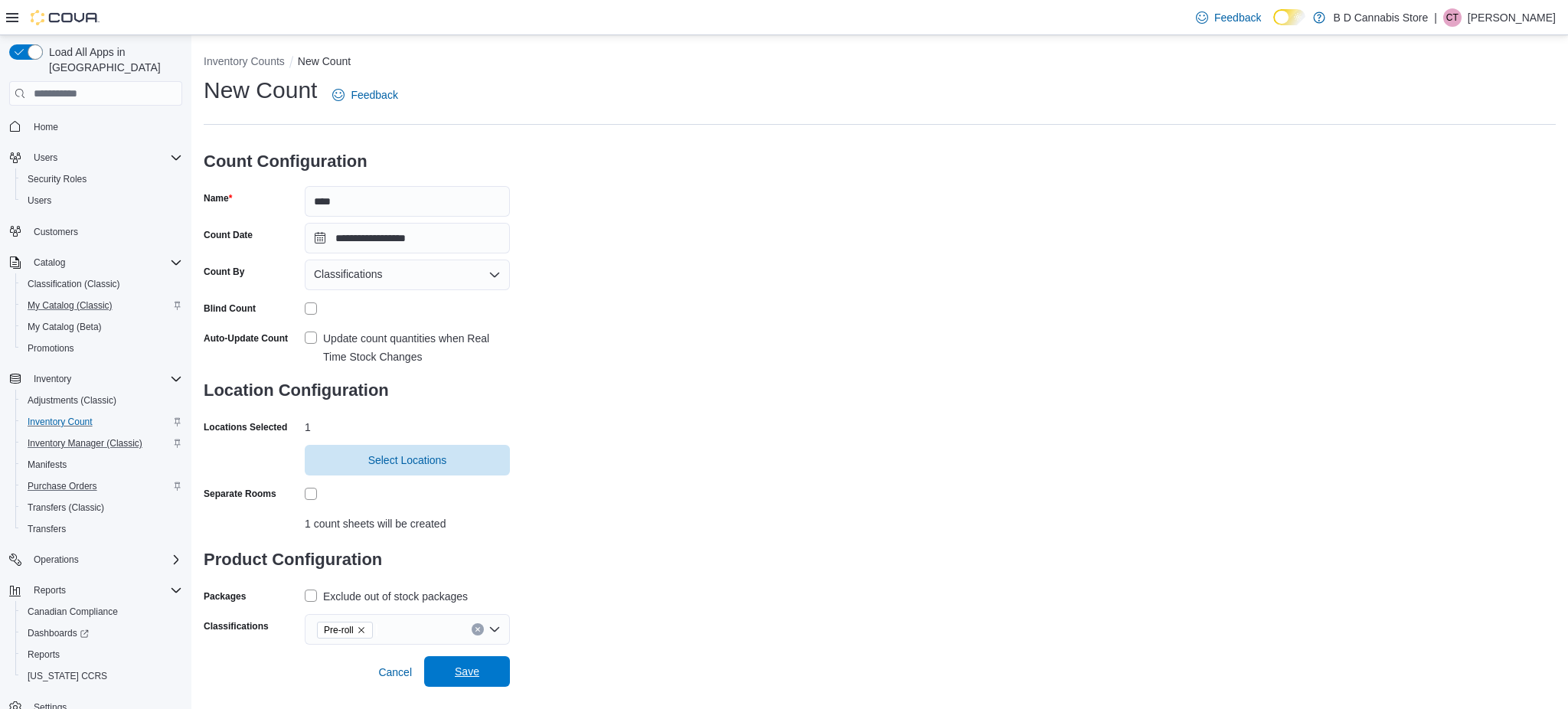
click at [493, 677] on span "Save" at bounding box center [467, 672] width 67 height 31
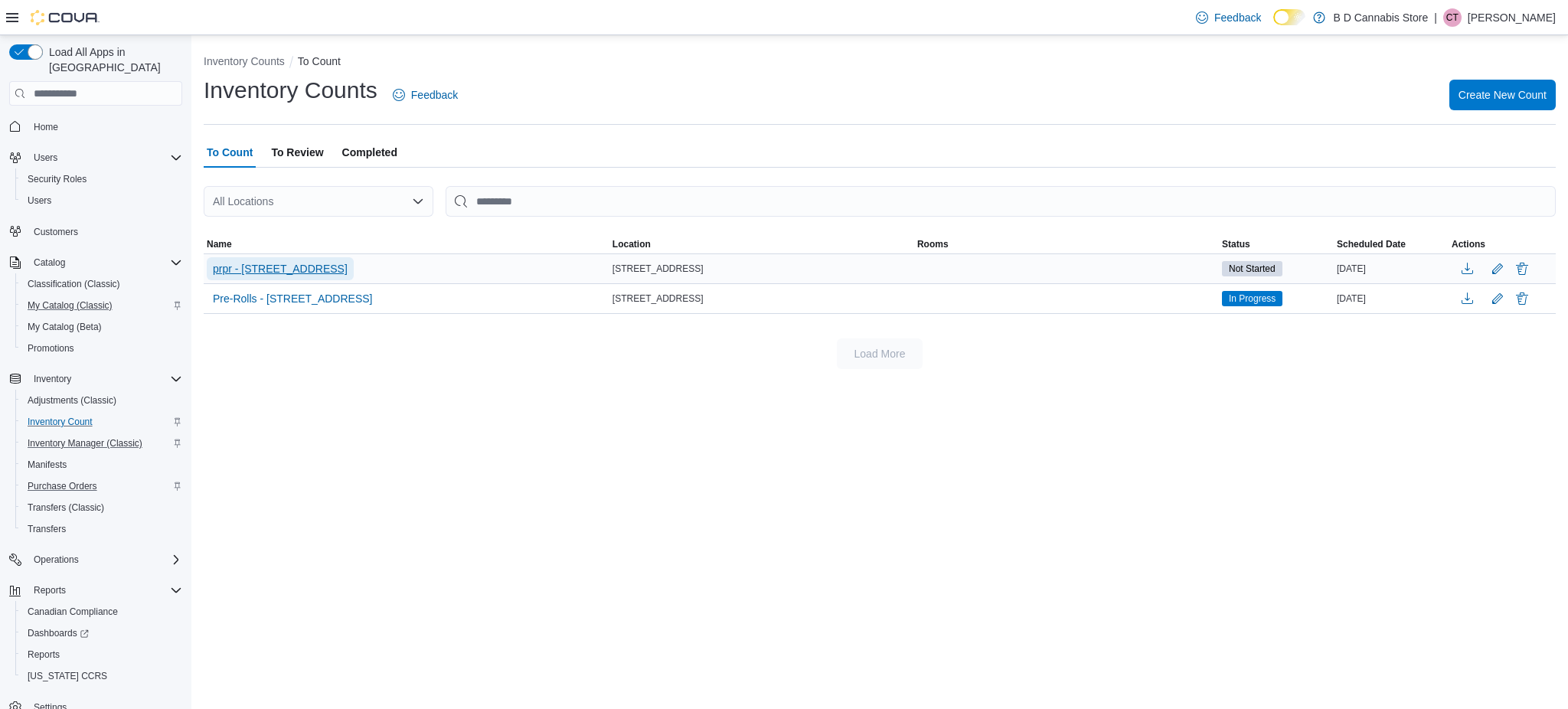
click at [266, 271] on span "prpr - [STREET_ADDRESS]" at bounding box center [280, 268] width 135 height 15
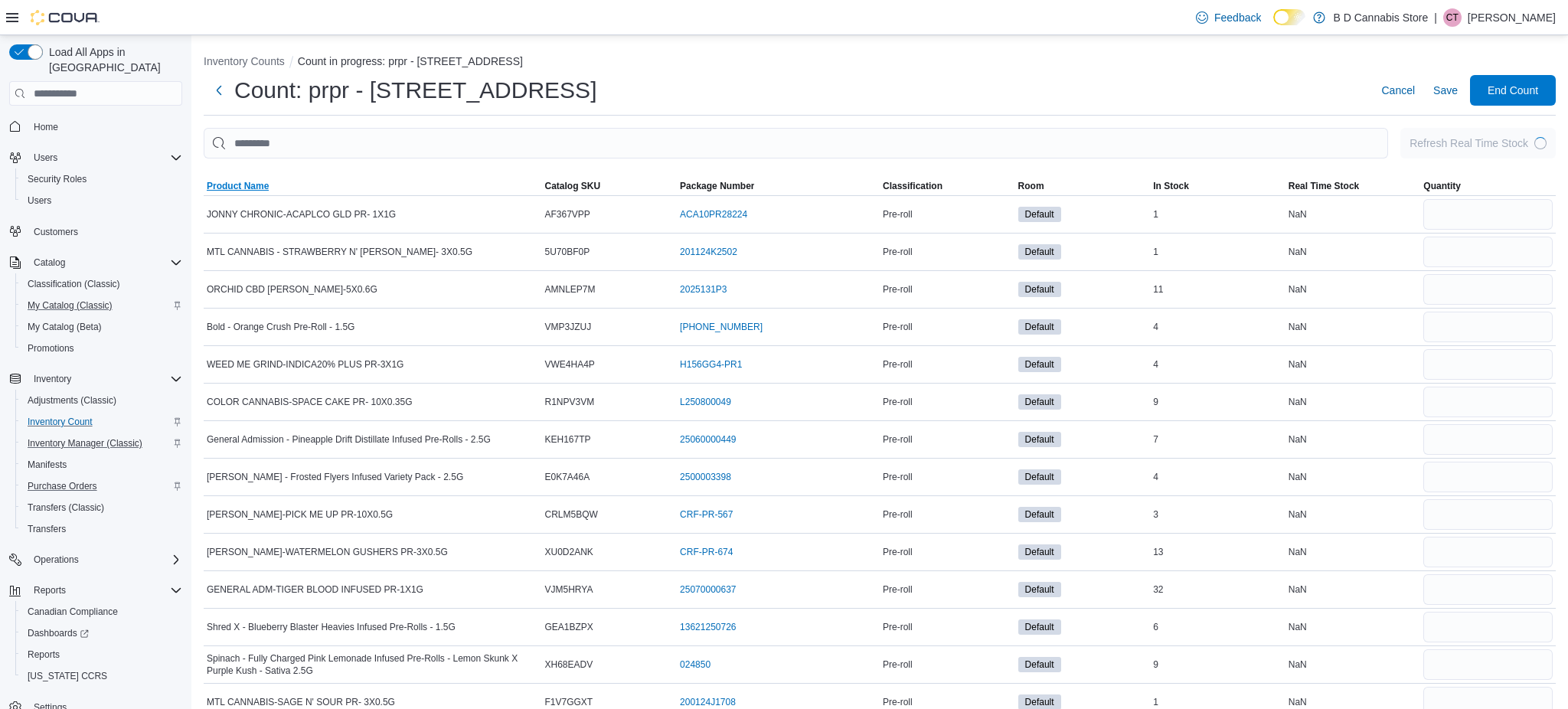
click at [244, 190] on span "Product Name" at bounding box center [238, 186] width 62 height 13
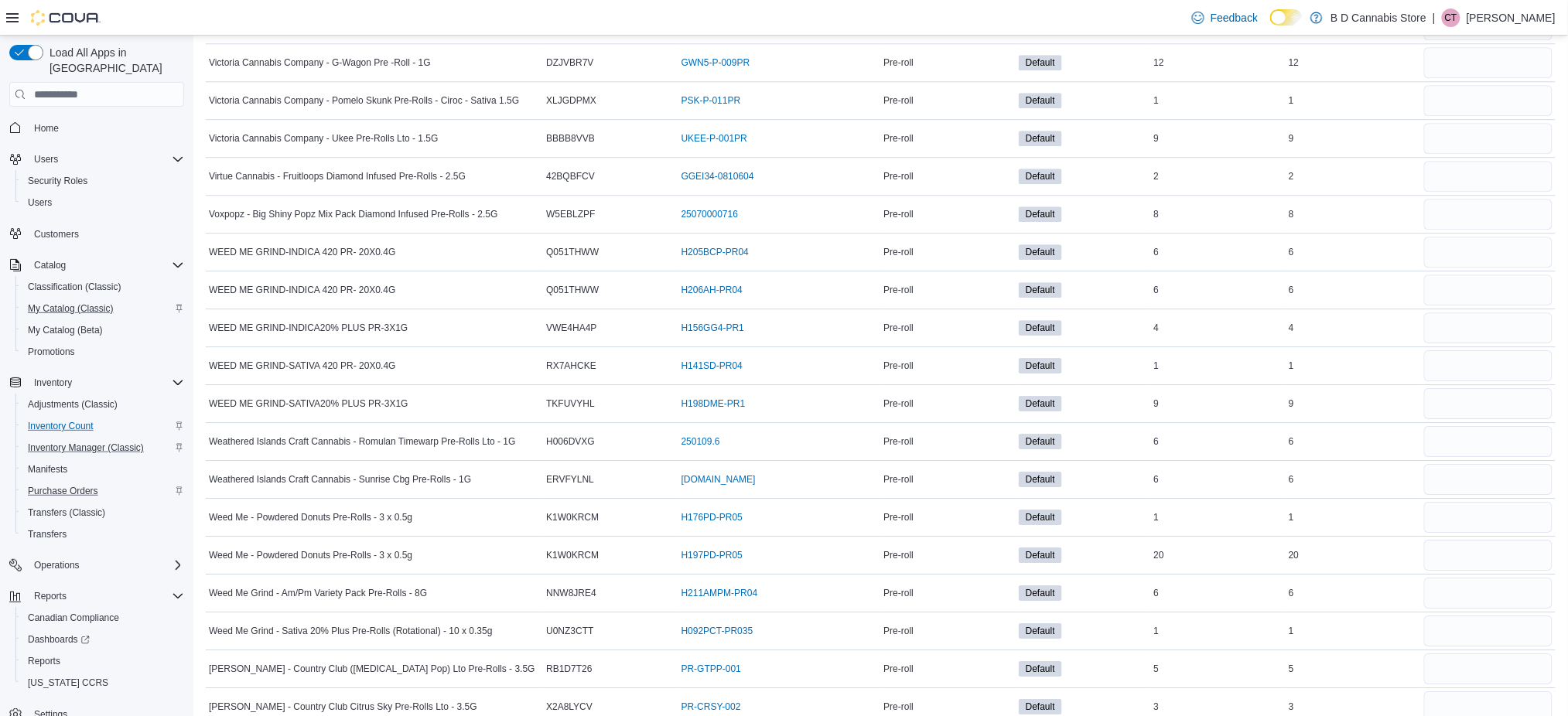
scroll to position [8030, 0]
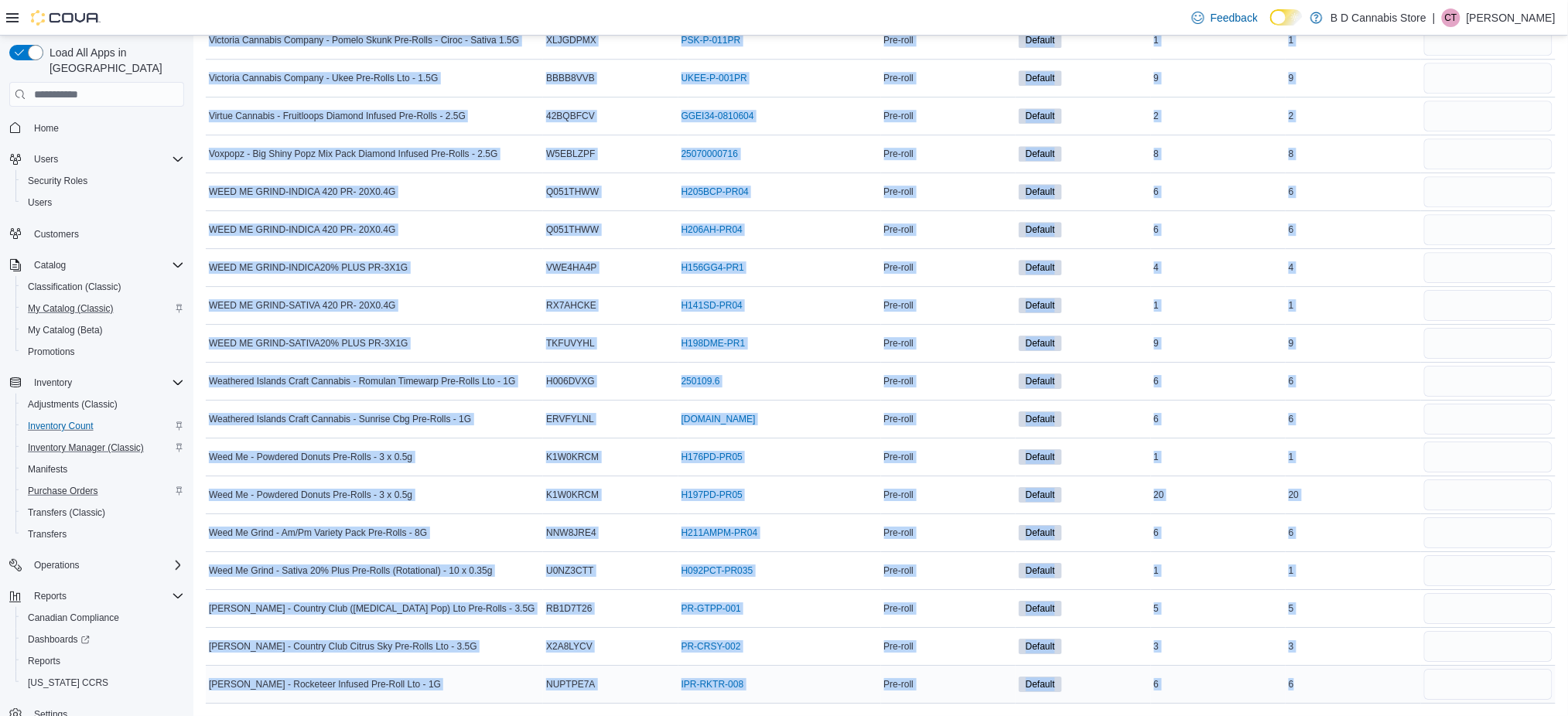
drag, startPoint x: 205, startPoint y: 212, endPoint x: 1403, endPoint y: 689, distance: 1289.5
copy tbody "1964 - Blue Dream Pre-Rolls - 2.5G Catalog SKU 2DFXALBE Package Number MXXP1E01…"
drag, startPoint x: 204, startPoint y: 183, endPoint x: 1349, endPoint y: 689, distance: 1251.8
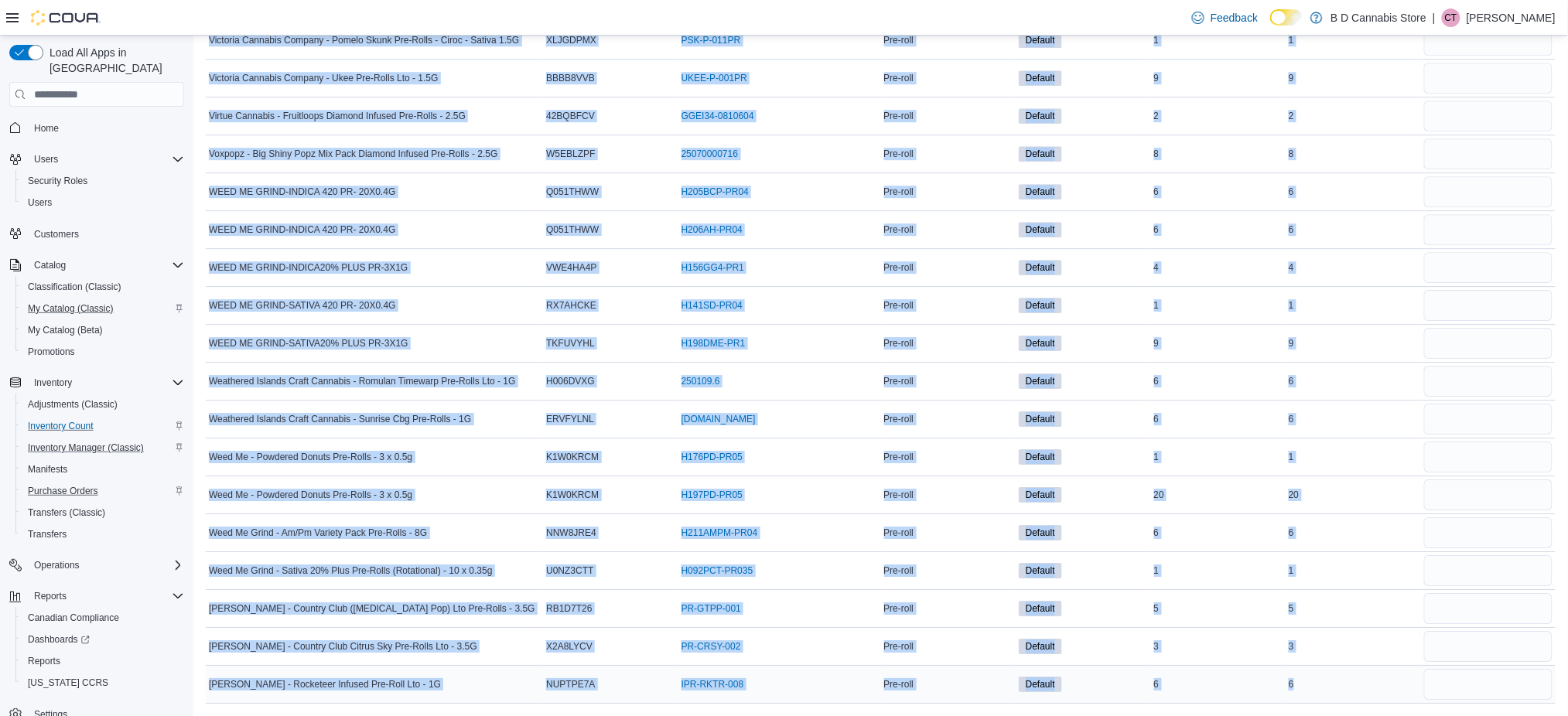
copy div "Sorting This table contains 225 rows. Product Name Catalog SKU Package Number C…"
